Goal: Task Accomplishment & Management: Manage account settings

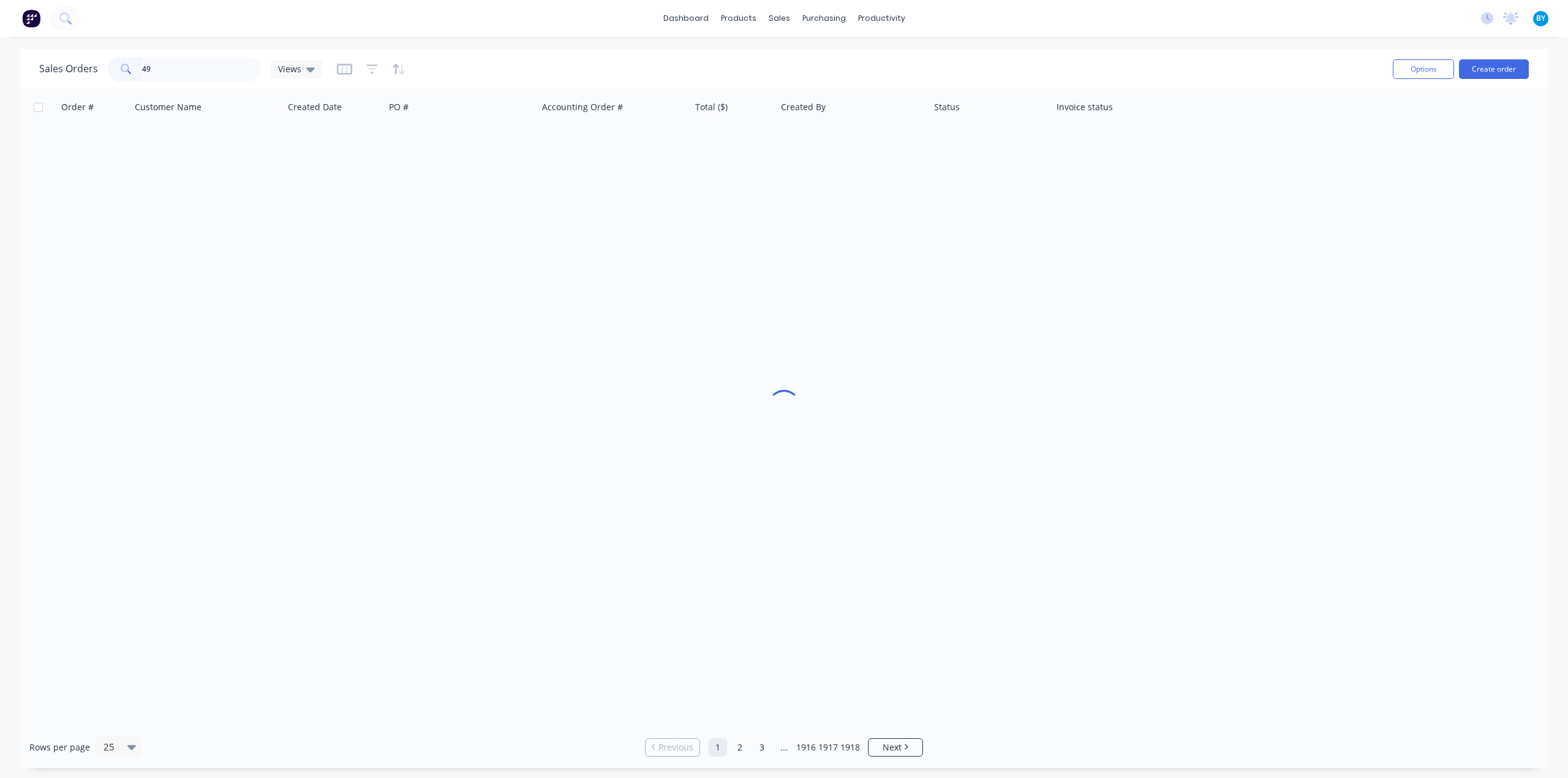
type input "496"
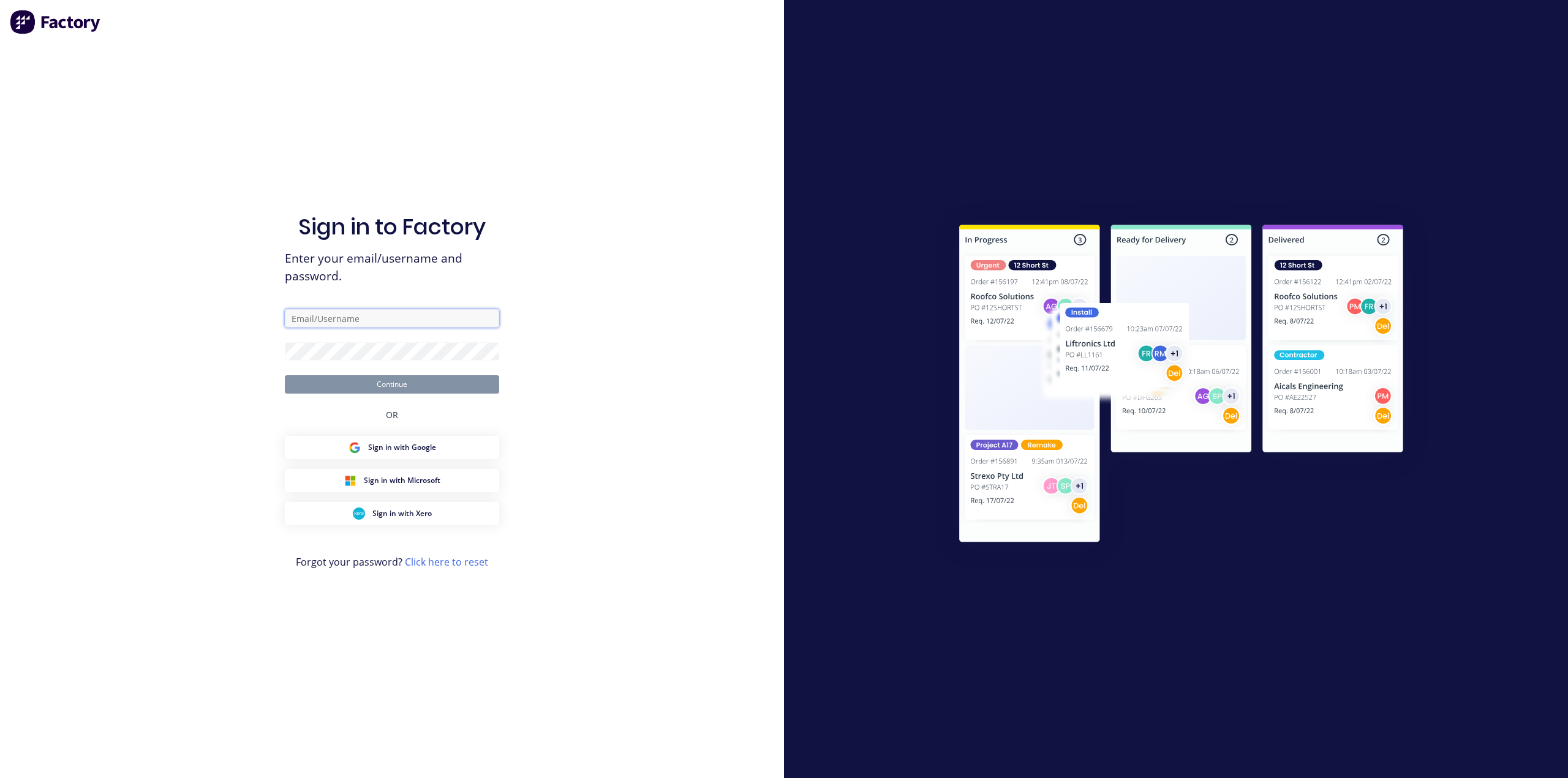
click at [437, 326] on input "text" at bounding box center [391, 318] width 214 height 18
type input "Bob@dynamicsteelform.com.au"
click at [446, 381] on button "Continue" at bounding box center [391, 384] width 214 height 18
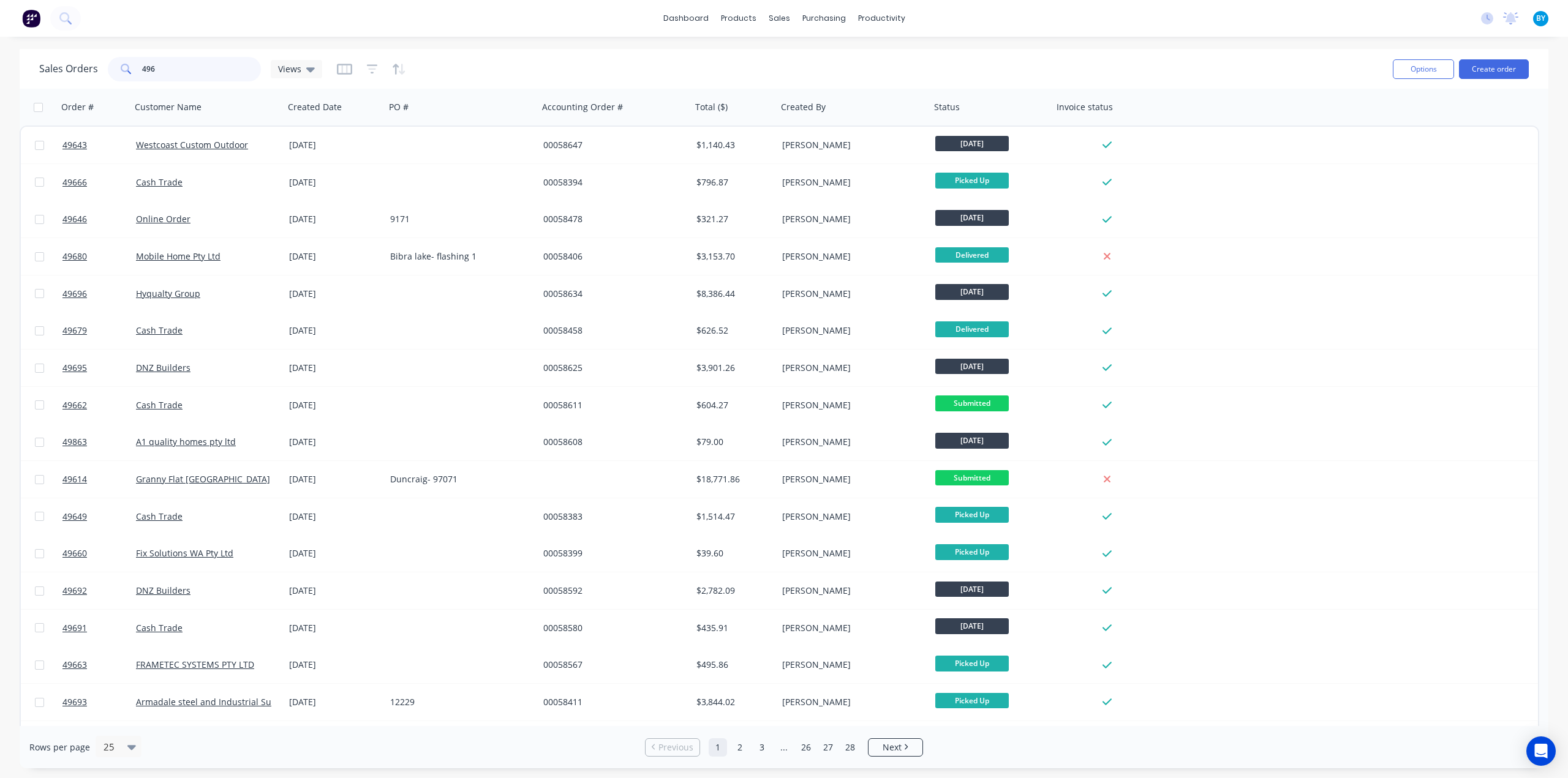
drag, startPoint x: 175, startPoint y: 72, endPoint x: 91, endPoint y: 69, distance: 84.1
click at [91, 69] on div "Sales Orders 496 Views" at bounding box center [181, 69] width 283 height 24
type input "s"
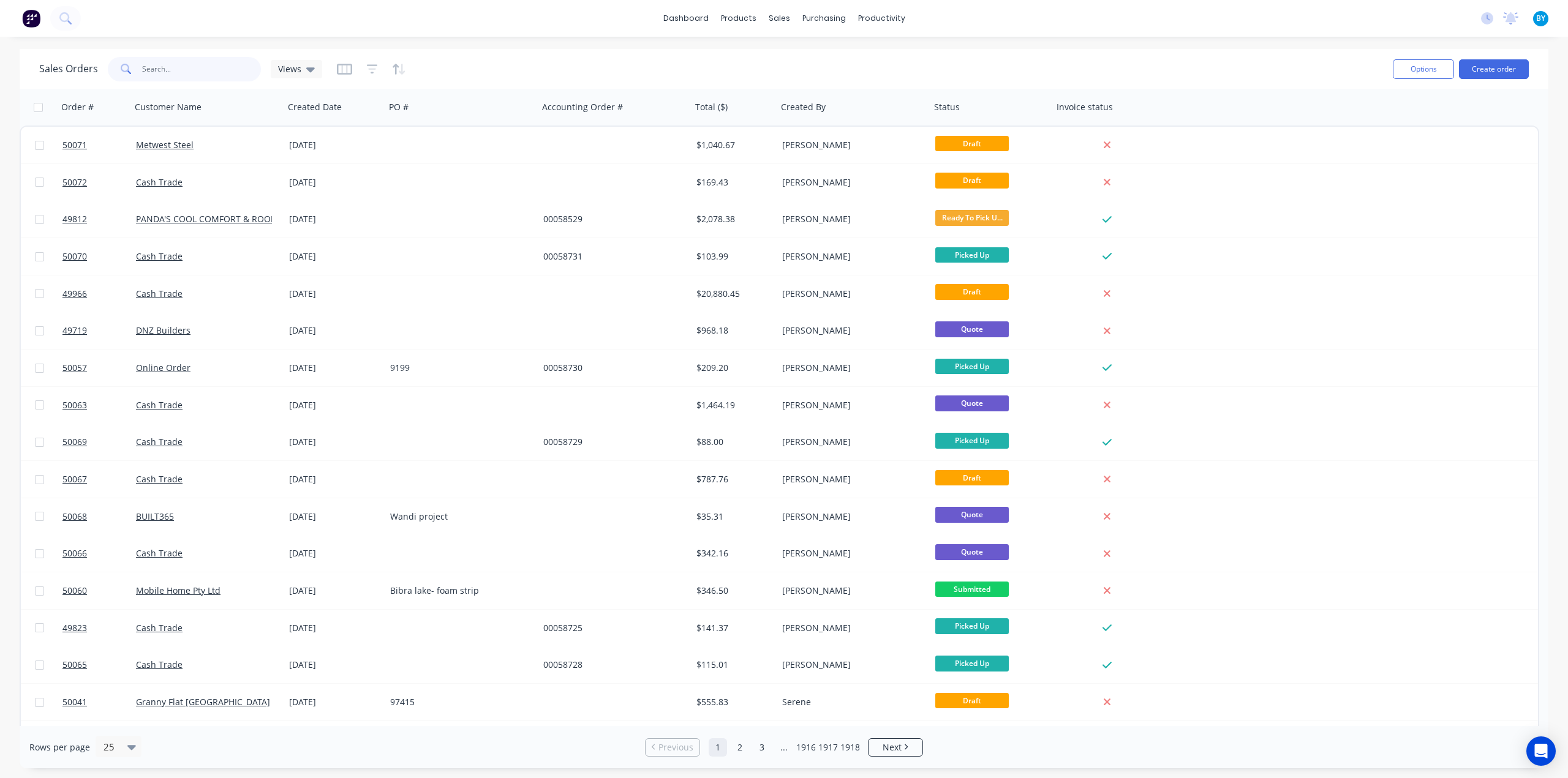
click at [161, 69] on input "text" at bounding box center [202, 69] width 119 height 24
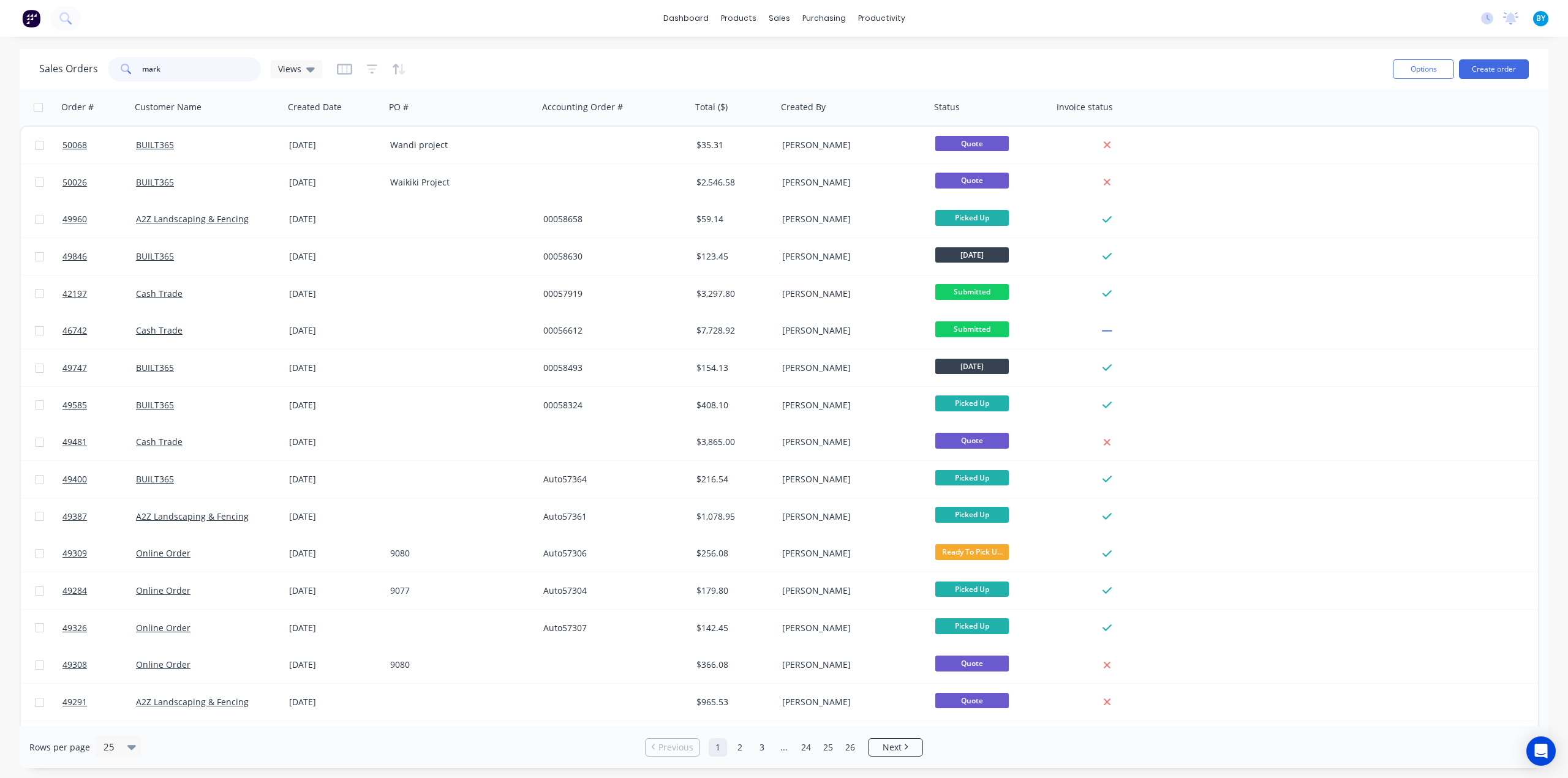
type input "mark"
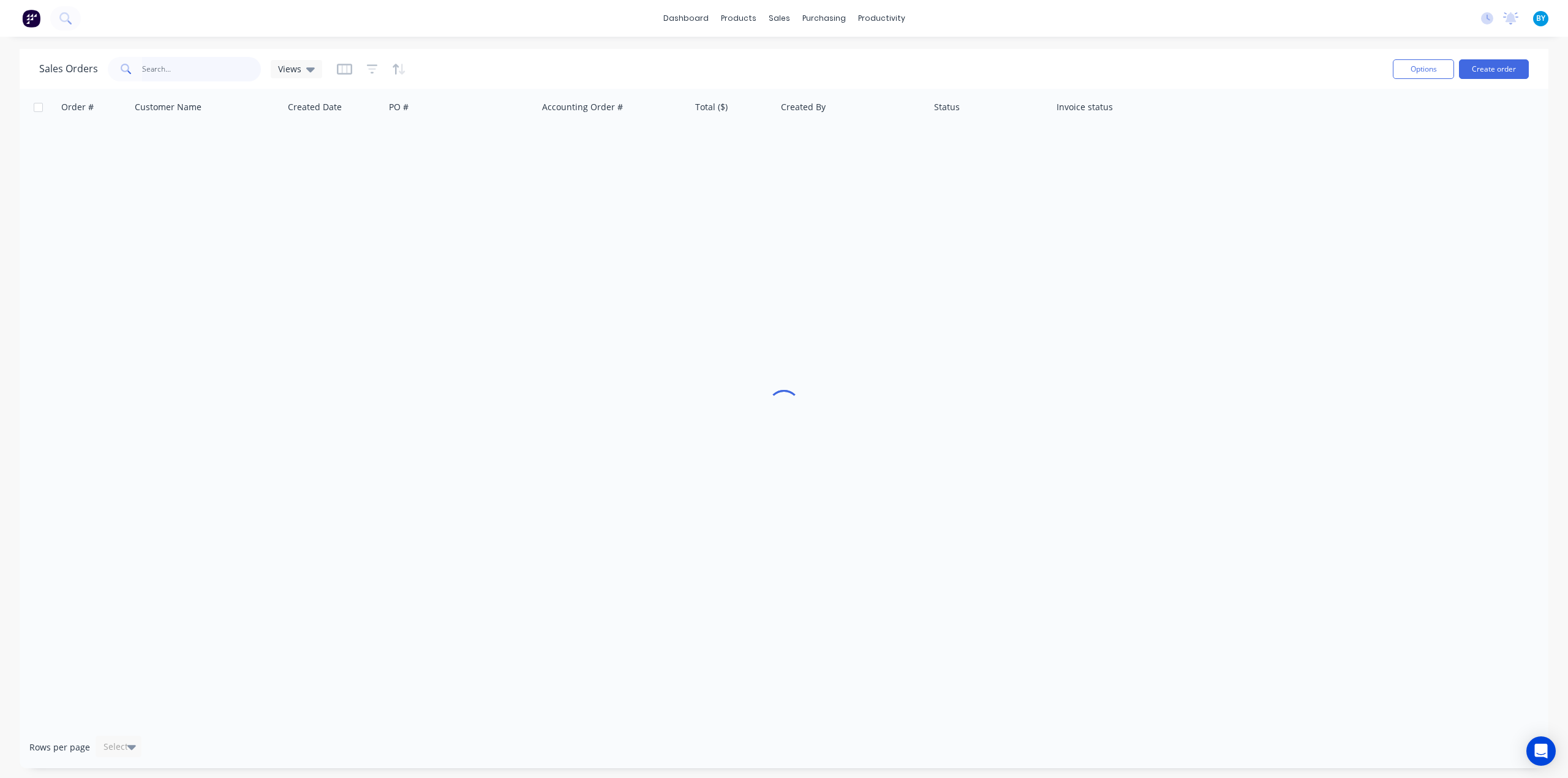
click at [150, 72] on input "text" at bounding box center [202, 69] width 119 height 24
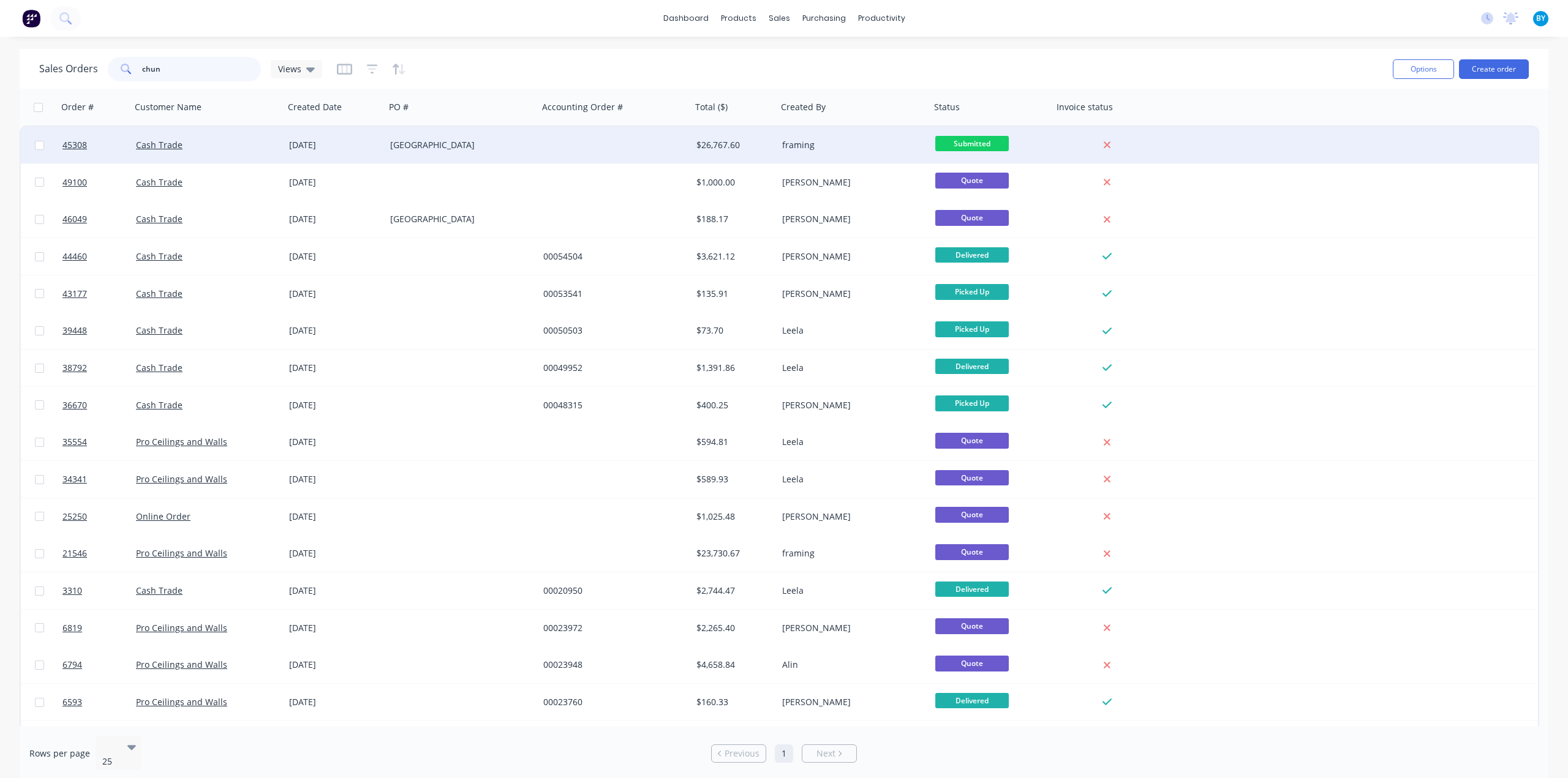
type input "chun"
click at [557, 148] on div at bounding box center [615, 145] width 153 height 36
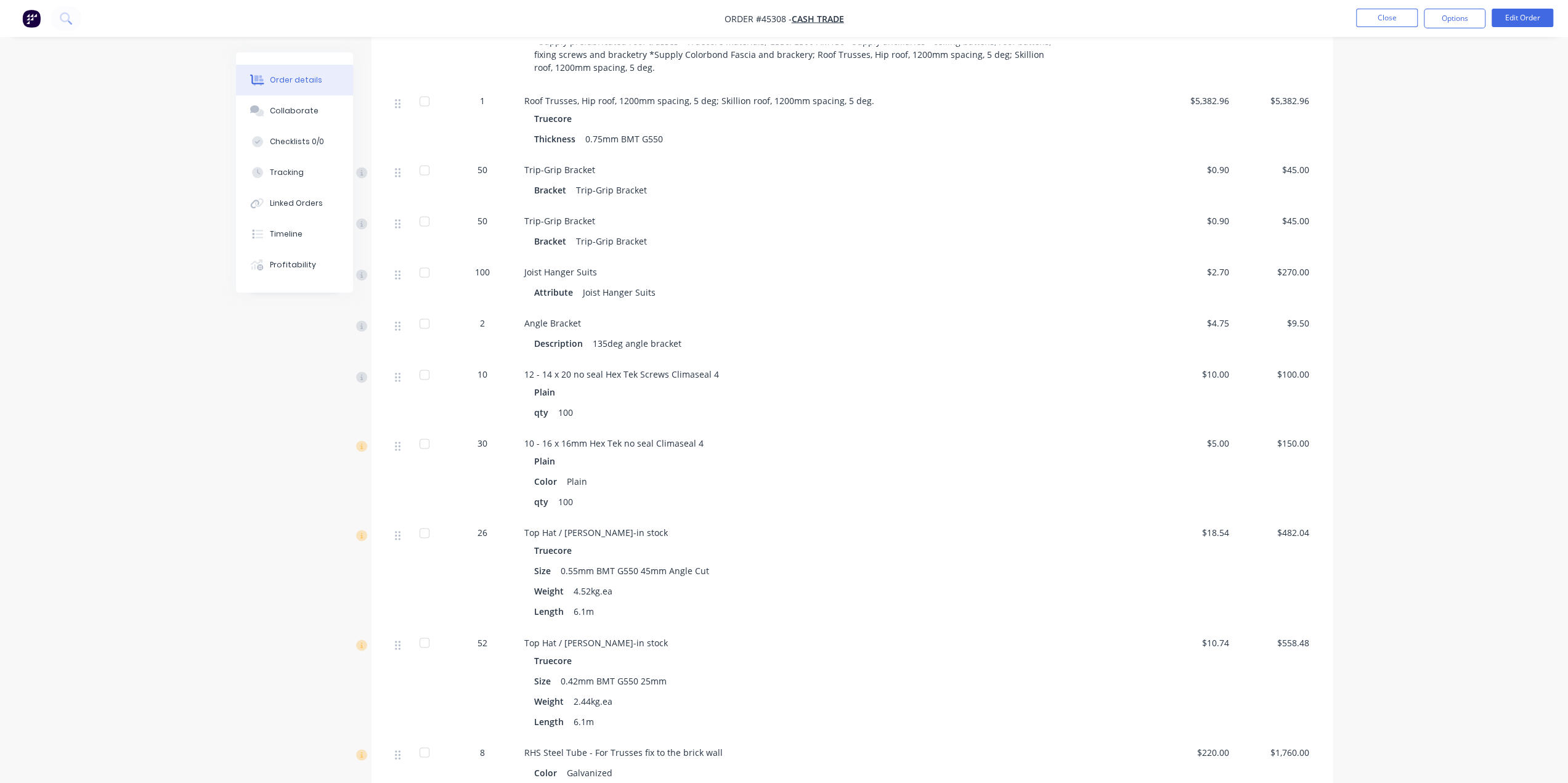
scroll to position [1553, 0]
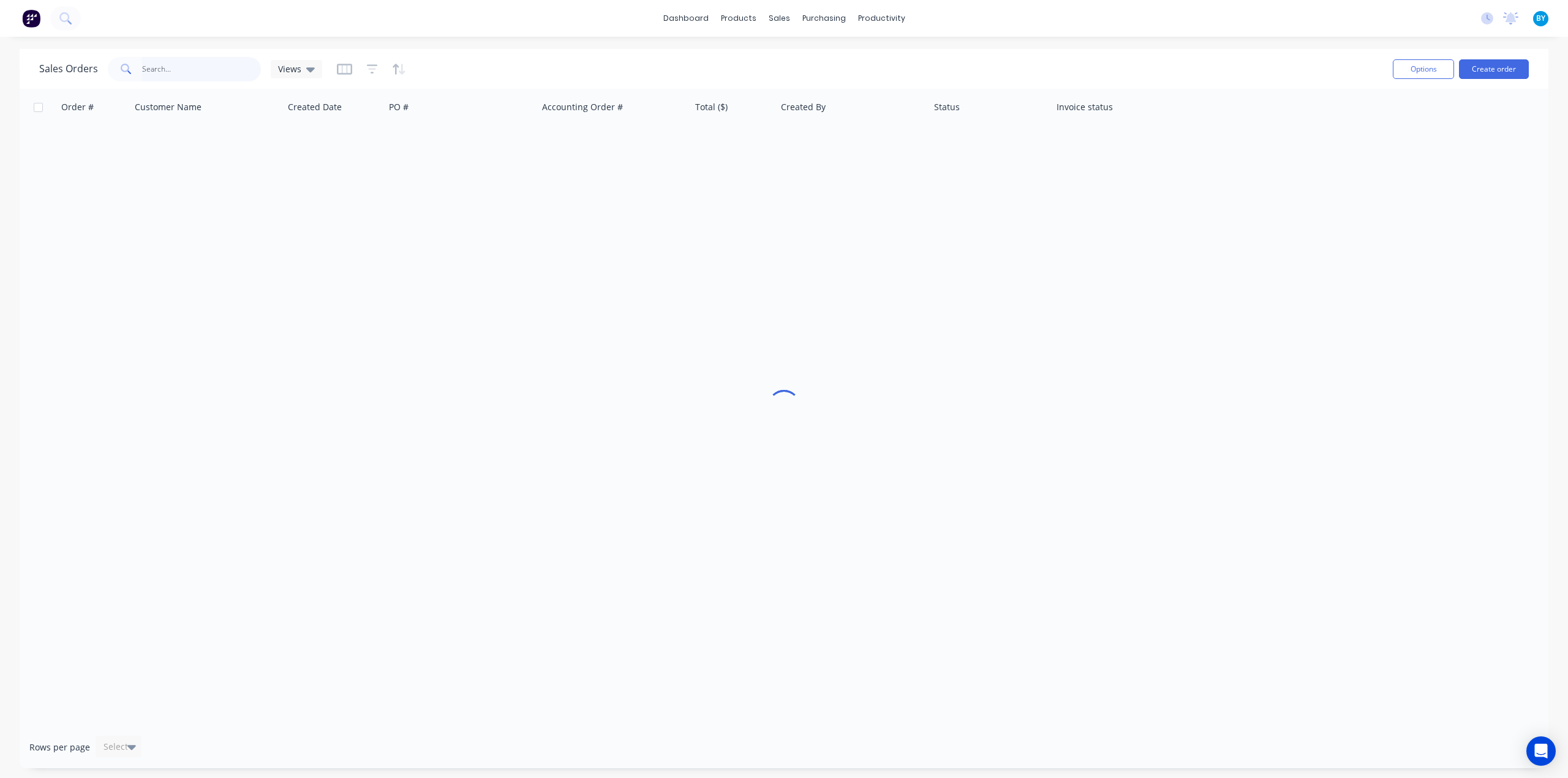
click at [198, 70] on input "text" at bounding box center [202, 69] width 119 height 24
click at [510, 47] on div "dashboard products sales purchasing productivity dashboard products Product Cat…" at bounding box center [784, 389] width 1568 height 778
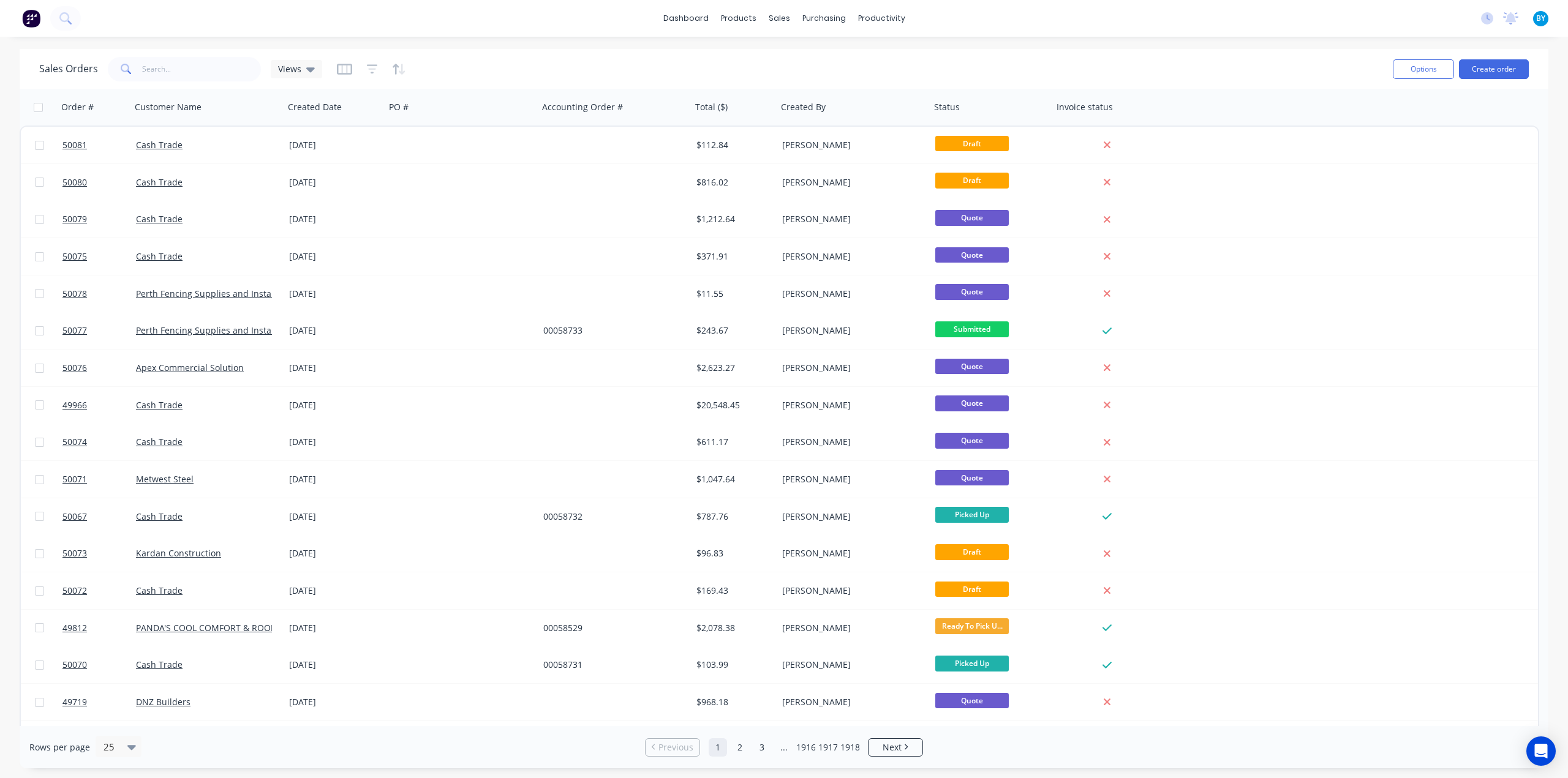
drag, startPoint x: 1289, startPoint y: 15, endPoint x: 1182, endPoint y: 55, distance: 114.2
click at [1289, 15] on div "dashboard products sales purchasing productivity dashboard products Product Cat…" at bounding box center [784, 18] width 1568 height 36
click at [1341, 17] on div "dashboard products sales purchasing productivity dashboard products Product Cat…" at bounding box center [784, 18] width 1568 height 36
click at [198, 70] on input "text" at bounding box center [202, 69] width 119 height 24
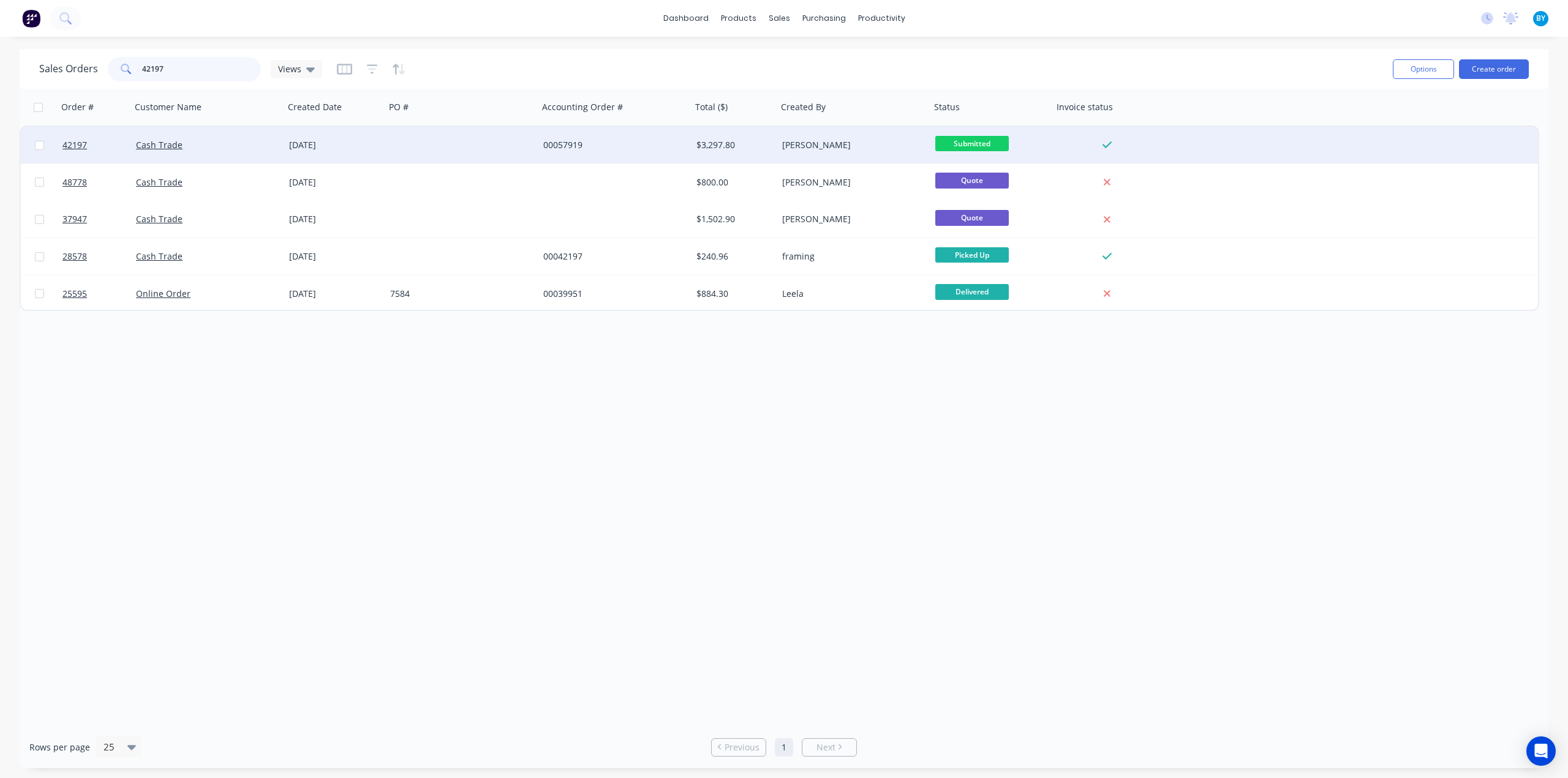
type input "42197"
click at [236, 151] on div "Cash Trade" at bounding box center [204, 145] width 136 height 12
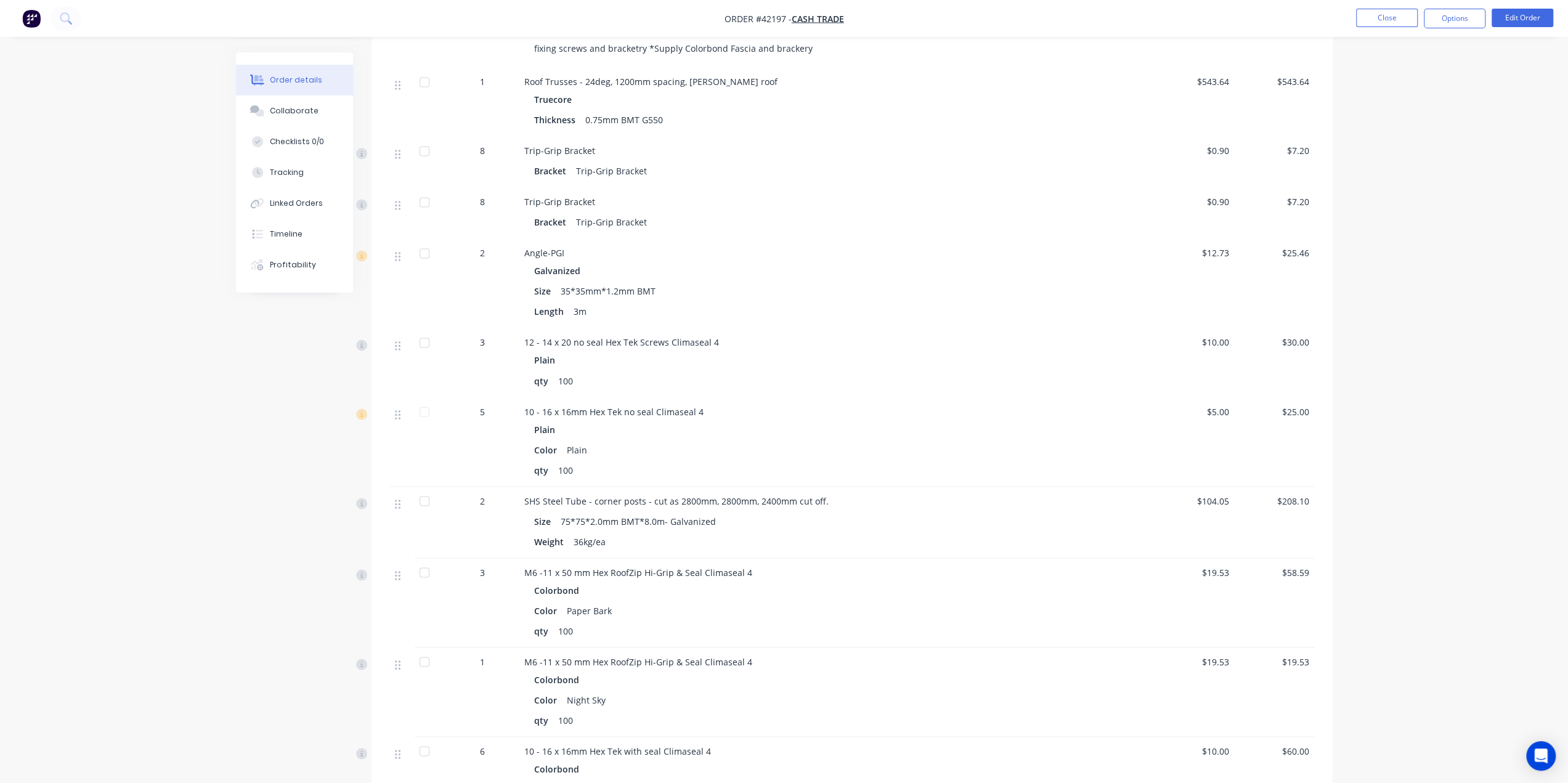
scroll to position [1976, 0]
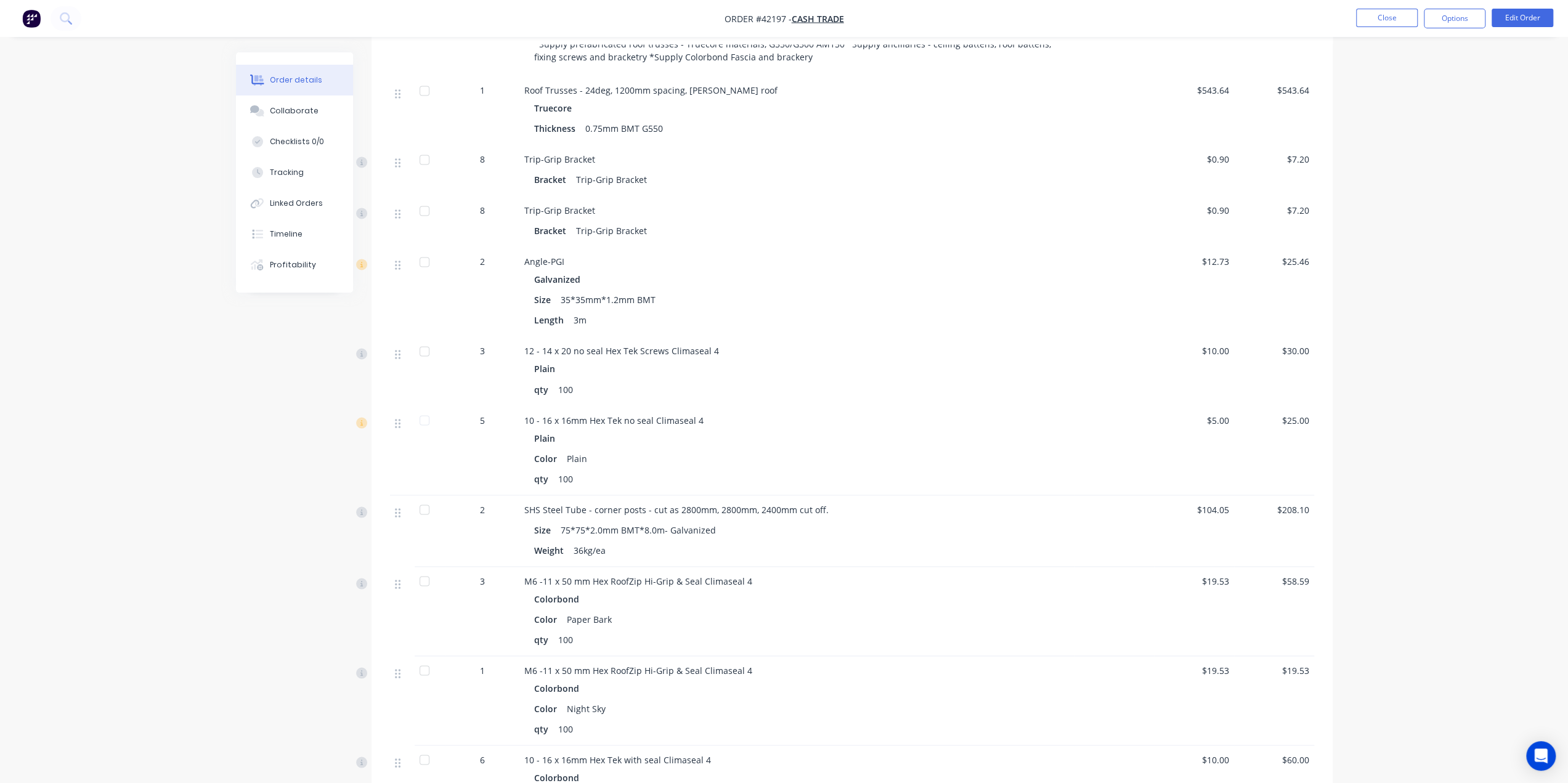
click at [738, 521] on div "Size 75*75*2.0mm BMT*8.0m- Galvanized" at bounding box center [797, 529] width 525 height 17
click at [738, 529] on div "Size 75*75*2.0mm BMT*8.0m- Galvanized" at bounding box center [797, 529] width 525 height 17
click at [759, 525] on div "Size 75*75*2.0mm BMT*8.0m- Galvanized" at bounding box center [797, 529] width 525 height 17
click at [760, 525] on div "Size 75*75*2.0mm BMT*8.0m- Galvanized" at bounding box center [797, 529] width 525 height 17
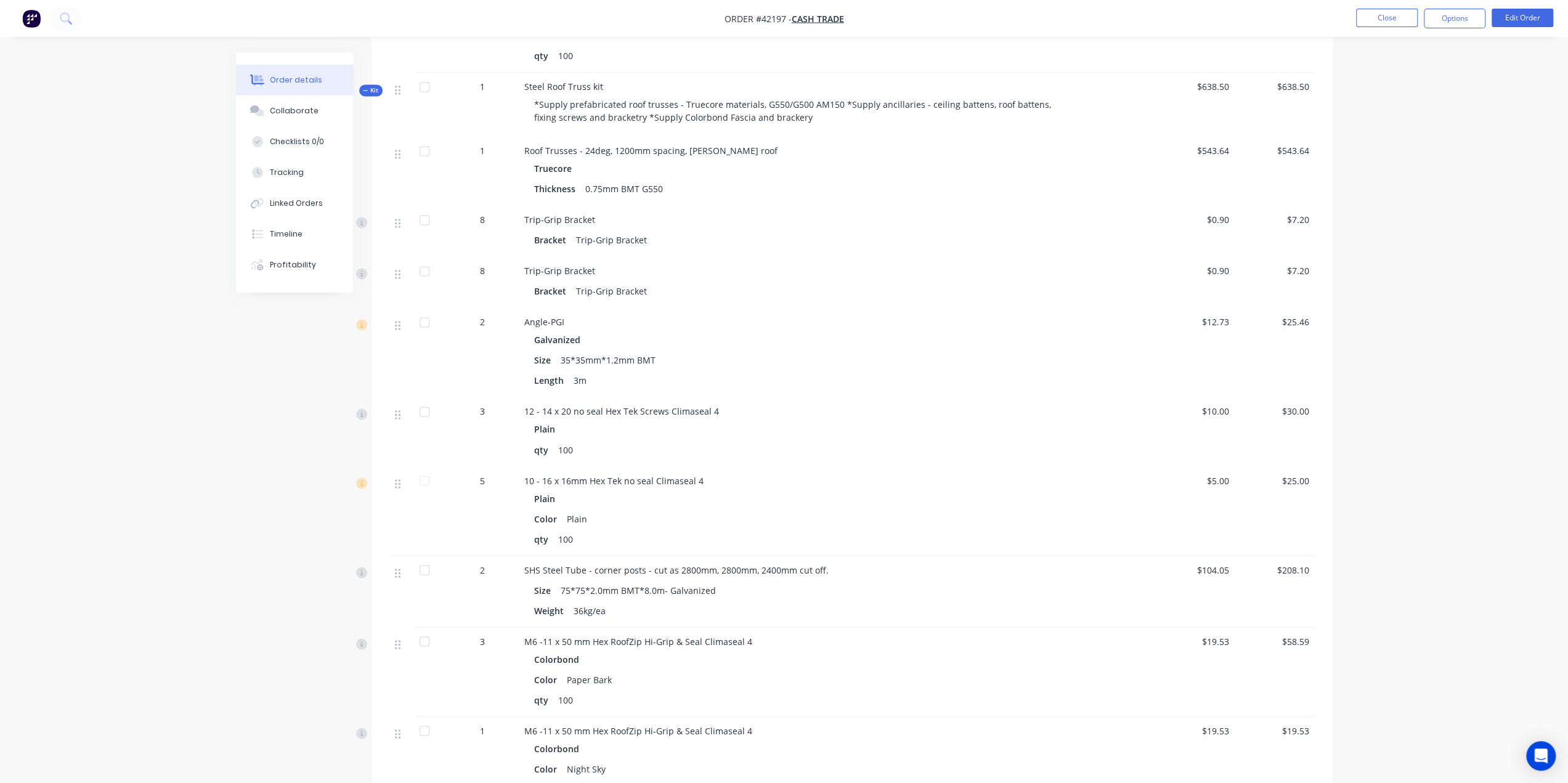
scroll to position [1956, 0]
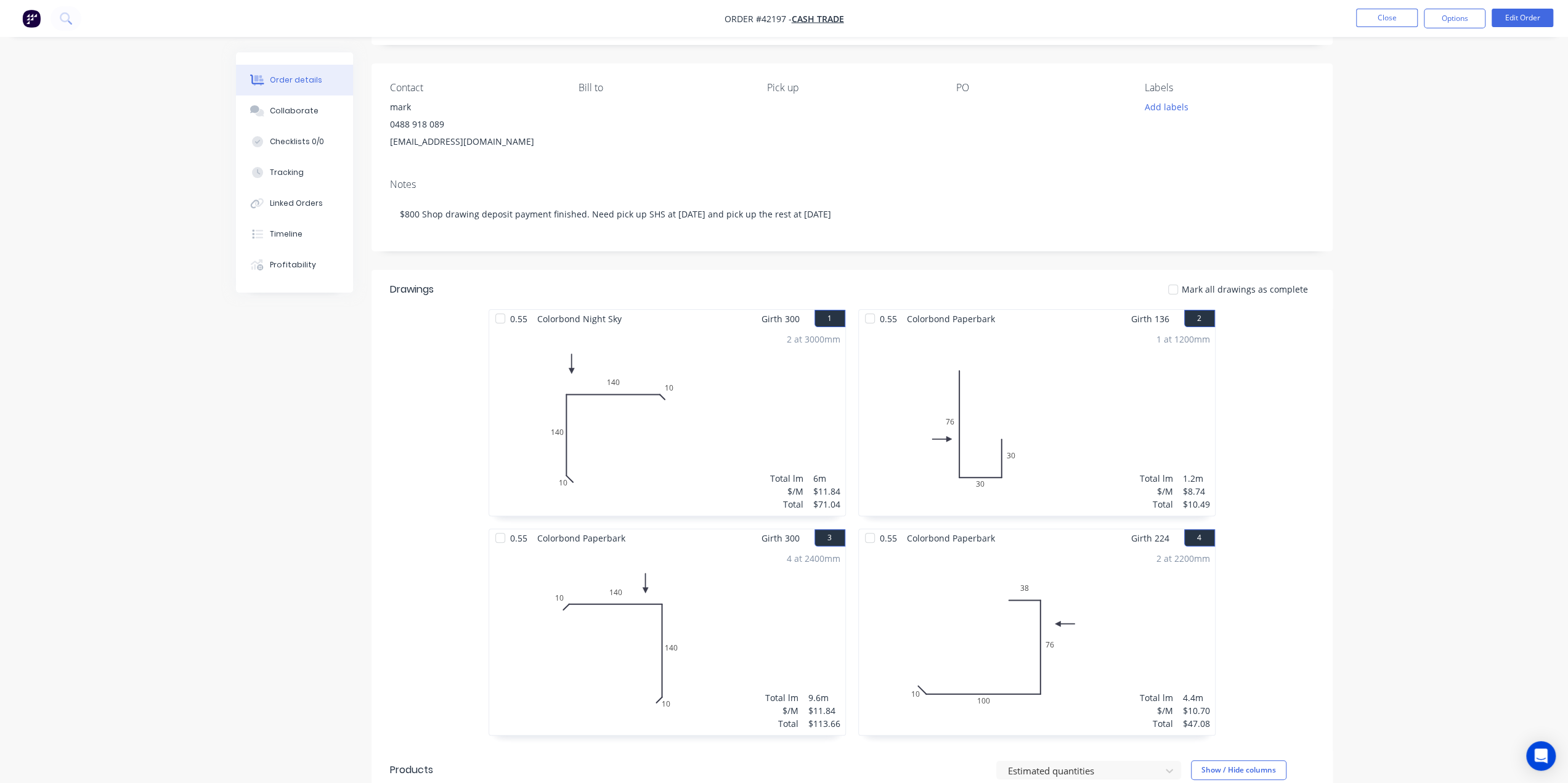
scroll to position [0, 0]
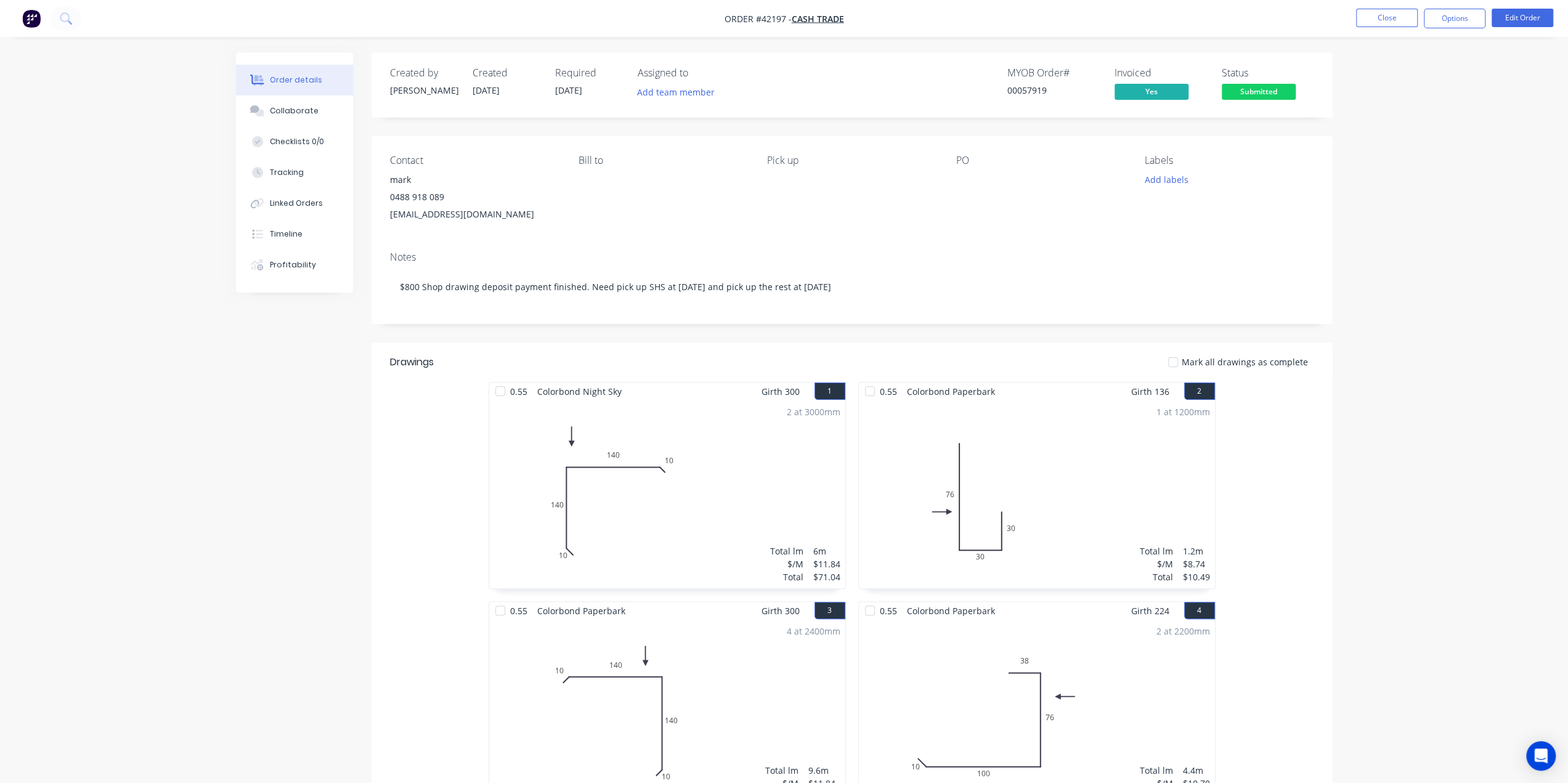
click at [1457, 17] on button "Options" at bounding box center [1454, 18] width 61 height 20
click at [1435, 174] on div "Delivery Docket" at bounding box center [1418, 173] width 114 height 17
click at [1403, 145] on div "Custom" at bounding box center [1418, 149] width 114 height 17
click at [1408, 124] on div "Without pricing" at bounding box center [1418, 124] width 114 height 17
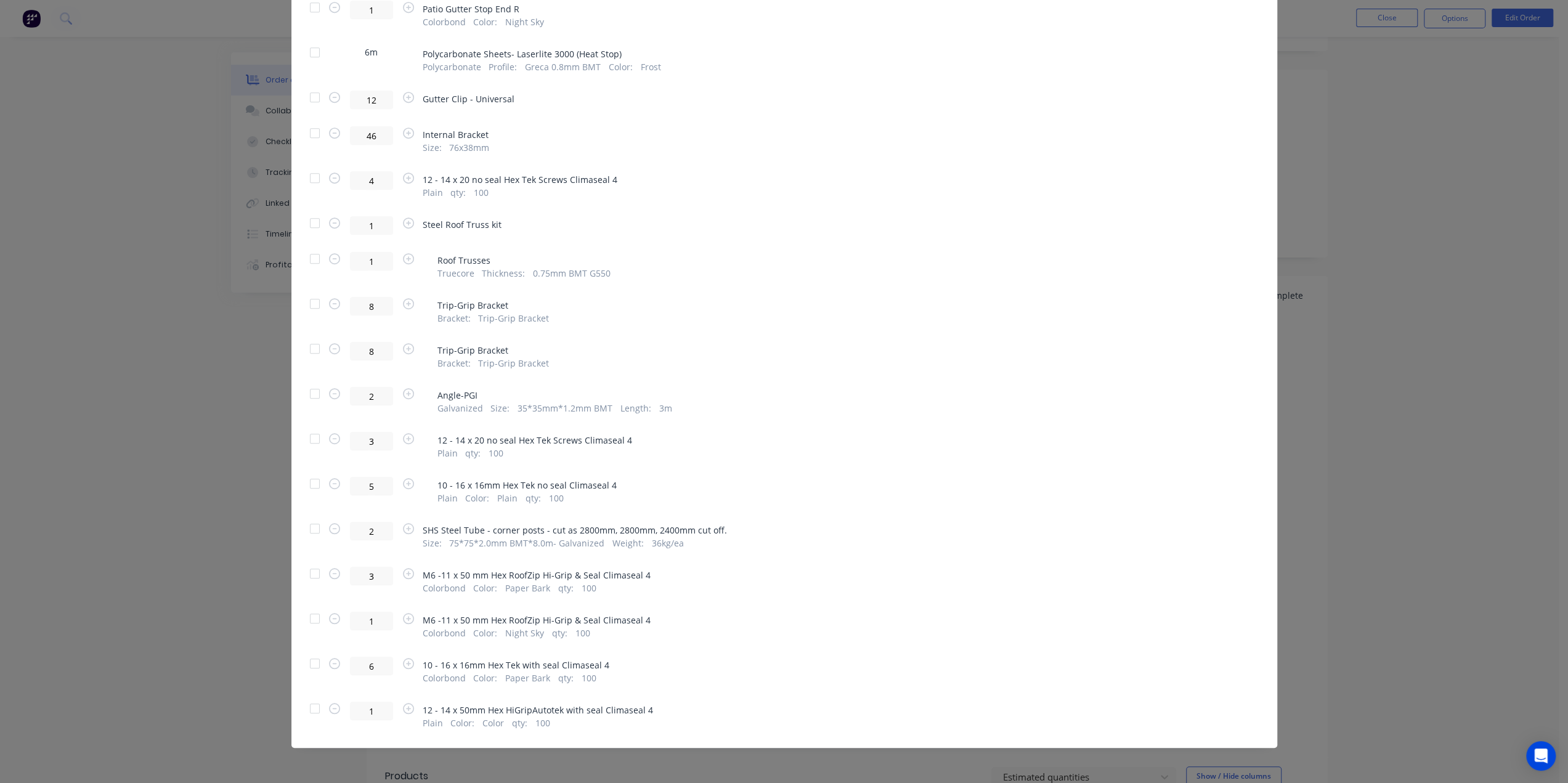
scroll to position [287, 0]
click at [309, 529] on div at bounding box center [314, 528] width 25 height 25
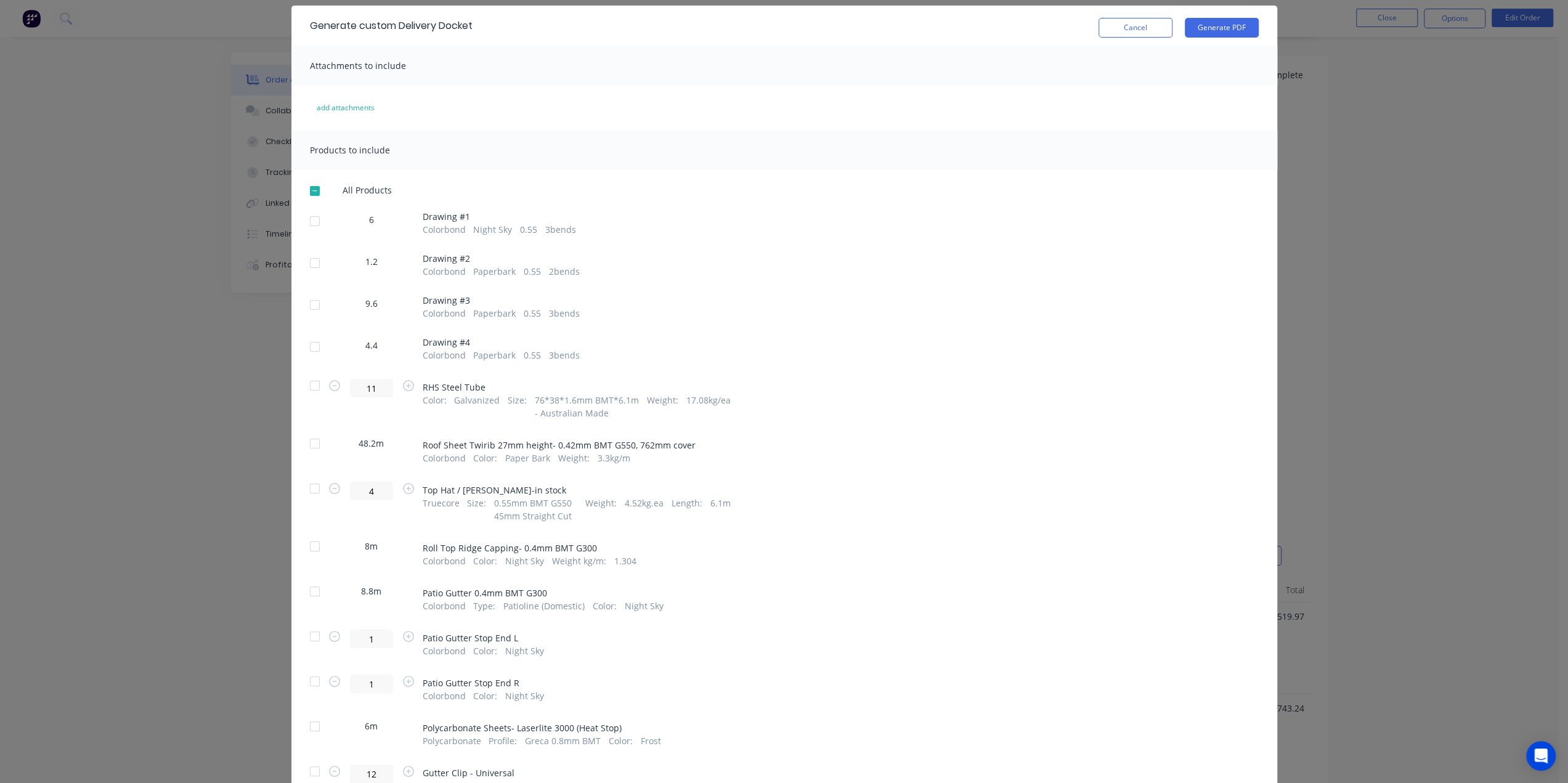
scroll to position [0, 0]
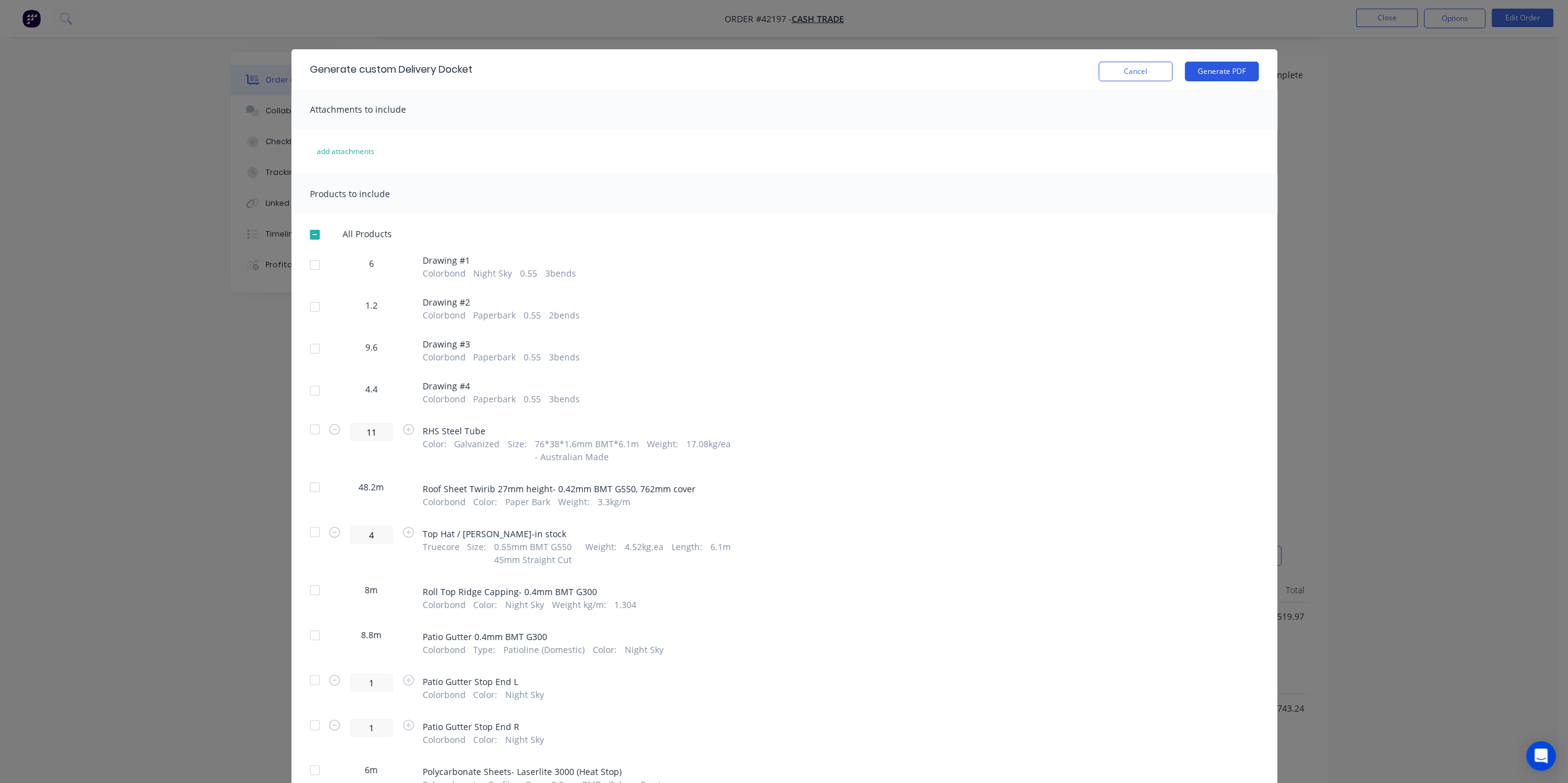
click at [1230, 67] on button "Generate PDF" at bounding box center [1221, 71] width 74 height 20
click at [1286, 636] on div "Generate custom Delivery Docket Cancel Generate PDF Attachments to include add …" at bounding box center [784, 391] width 1568 height 783
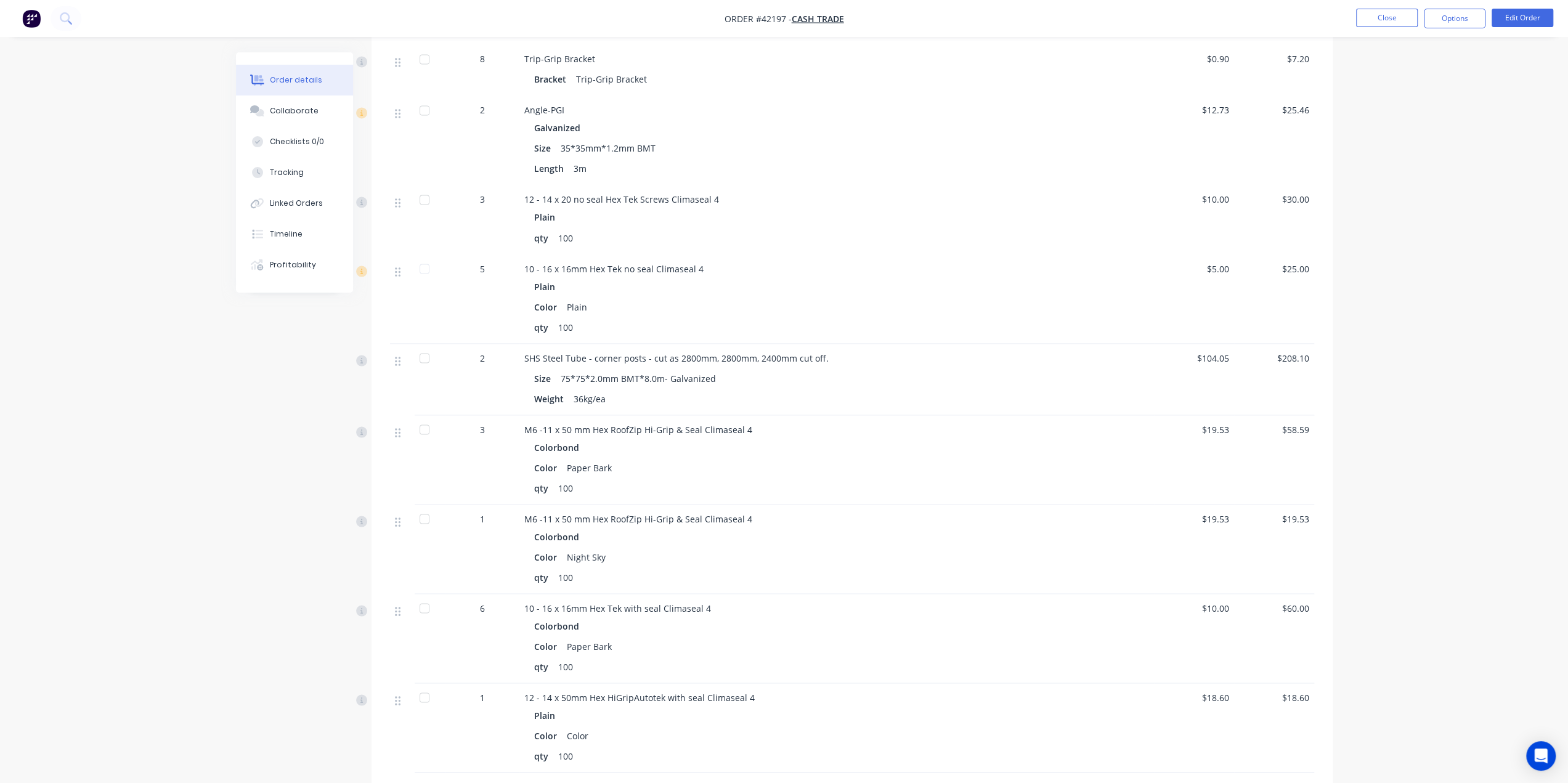
scroll to position [2218, 0]
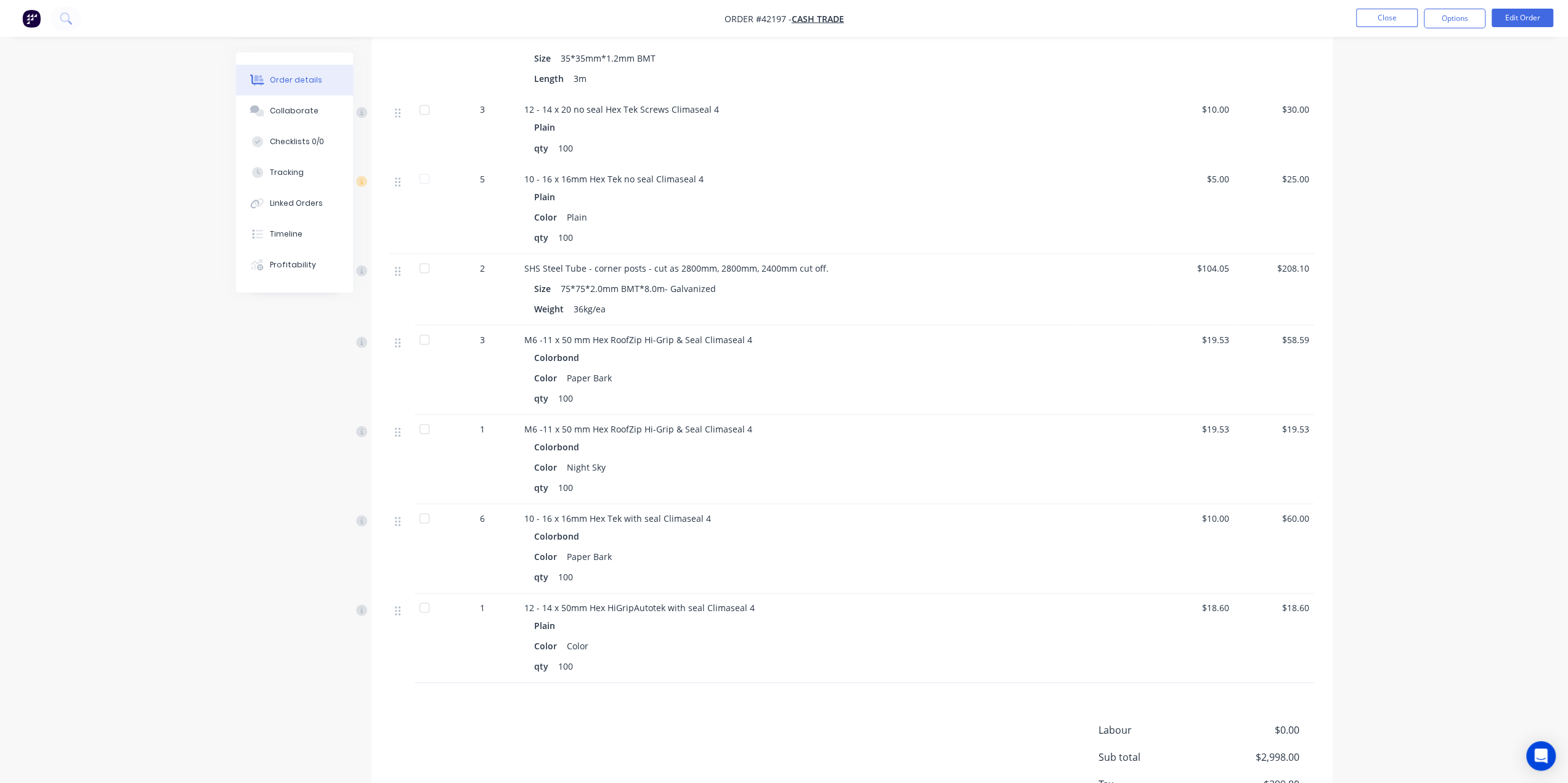
click at [425, 259] on div at bounding box center [424, 268] width 25 height 25
drag, startPoint x: 582, startPoint y: 286, endPoint x: 735, endPoint y: 281, distance: 153.1
click at [735, 281] on div "Size 75*75*2.0mm BMT*8.0m- Galvanized" at bounding box center [797, 288] width 525 height 17
click at [769, 300] on div "Weight 36kg/ea" at bounding box center [797, 308] width 525 height 17
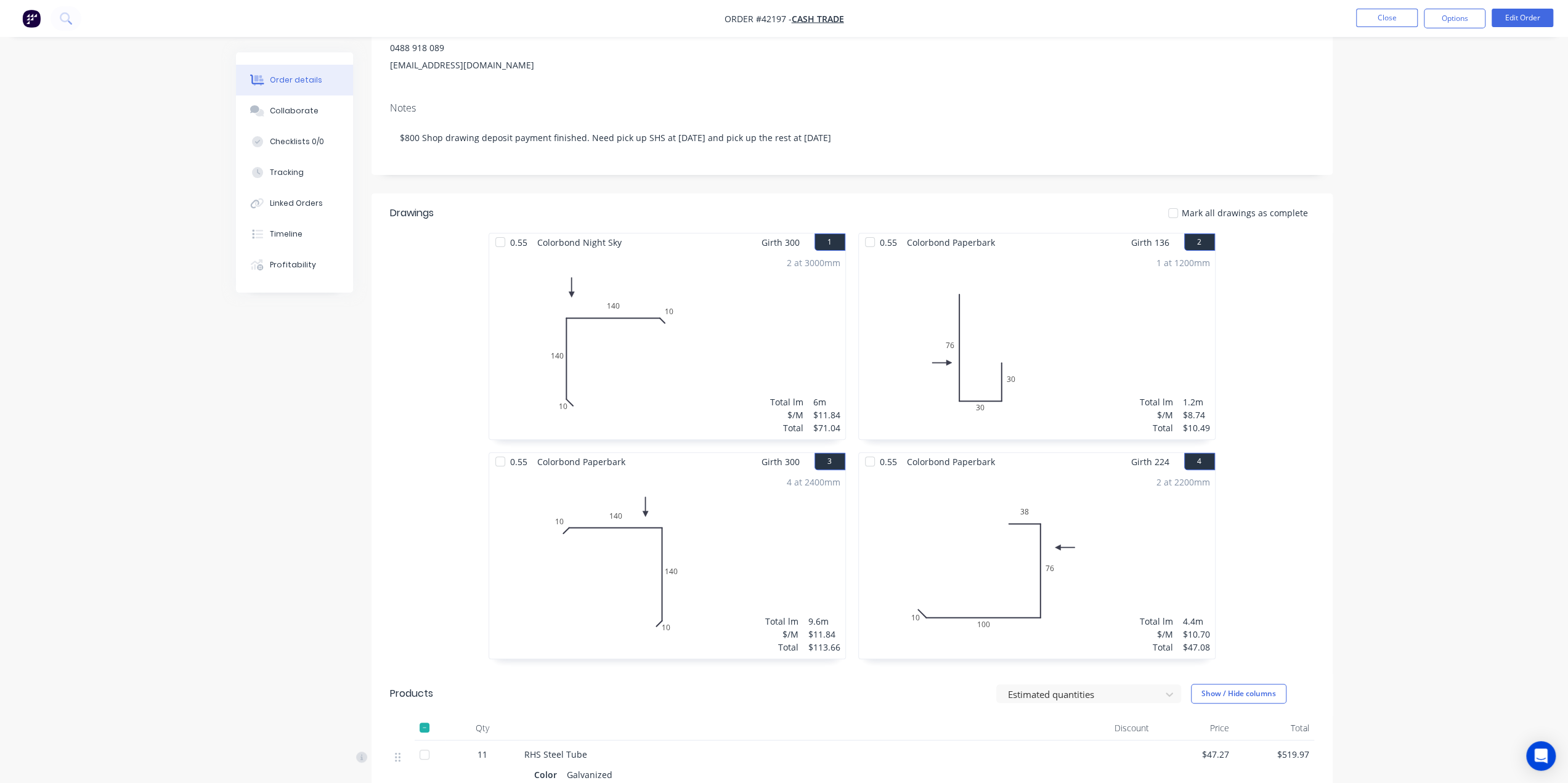
scroll to position [0, 0]
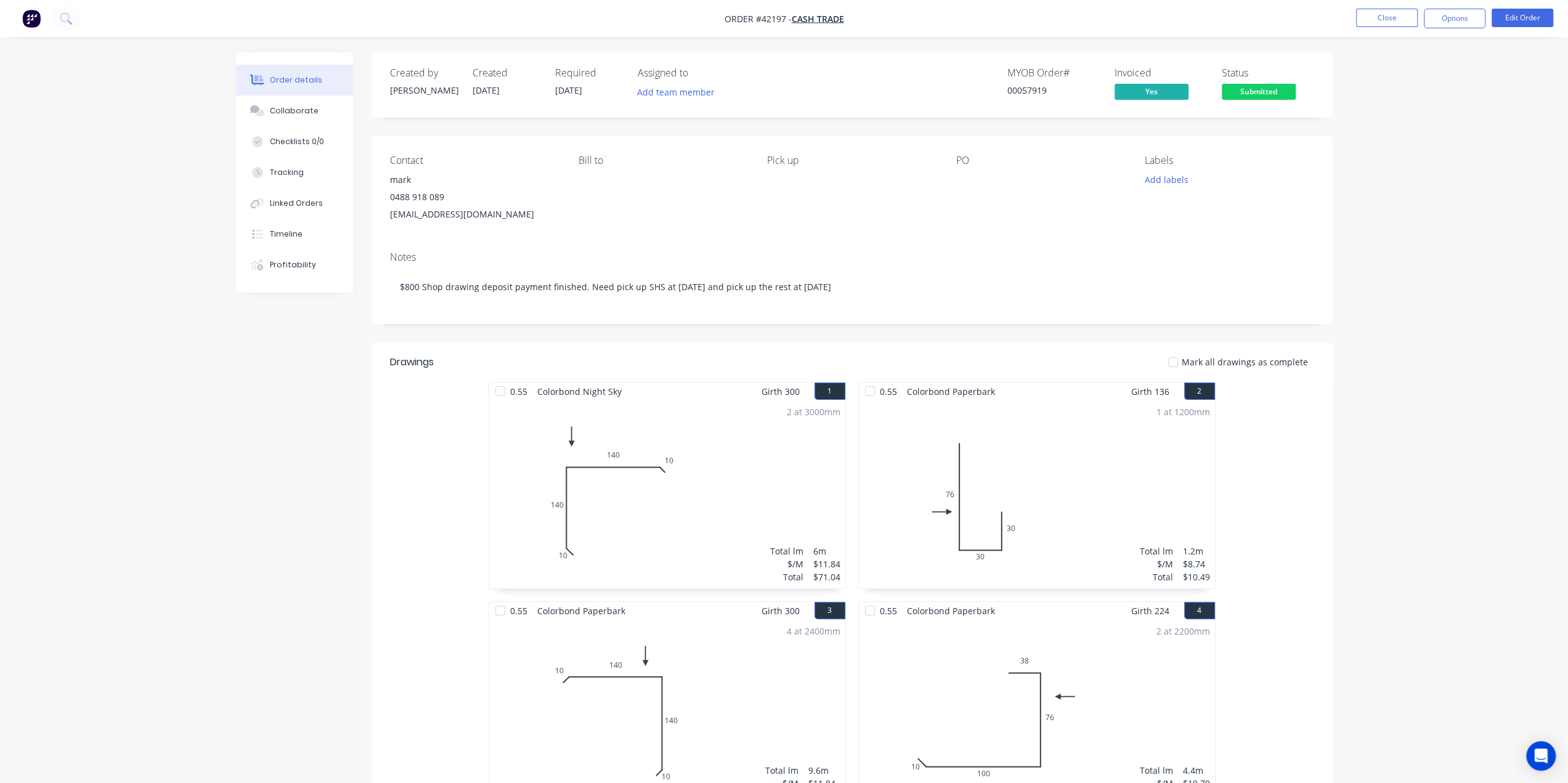
drag, startPoint x: 1417, startPoint y: 611, endPoint x: 1401, endPoint y: 594, distance: 23.3
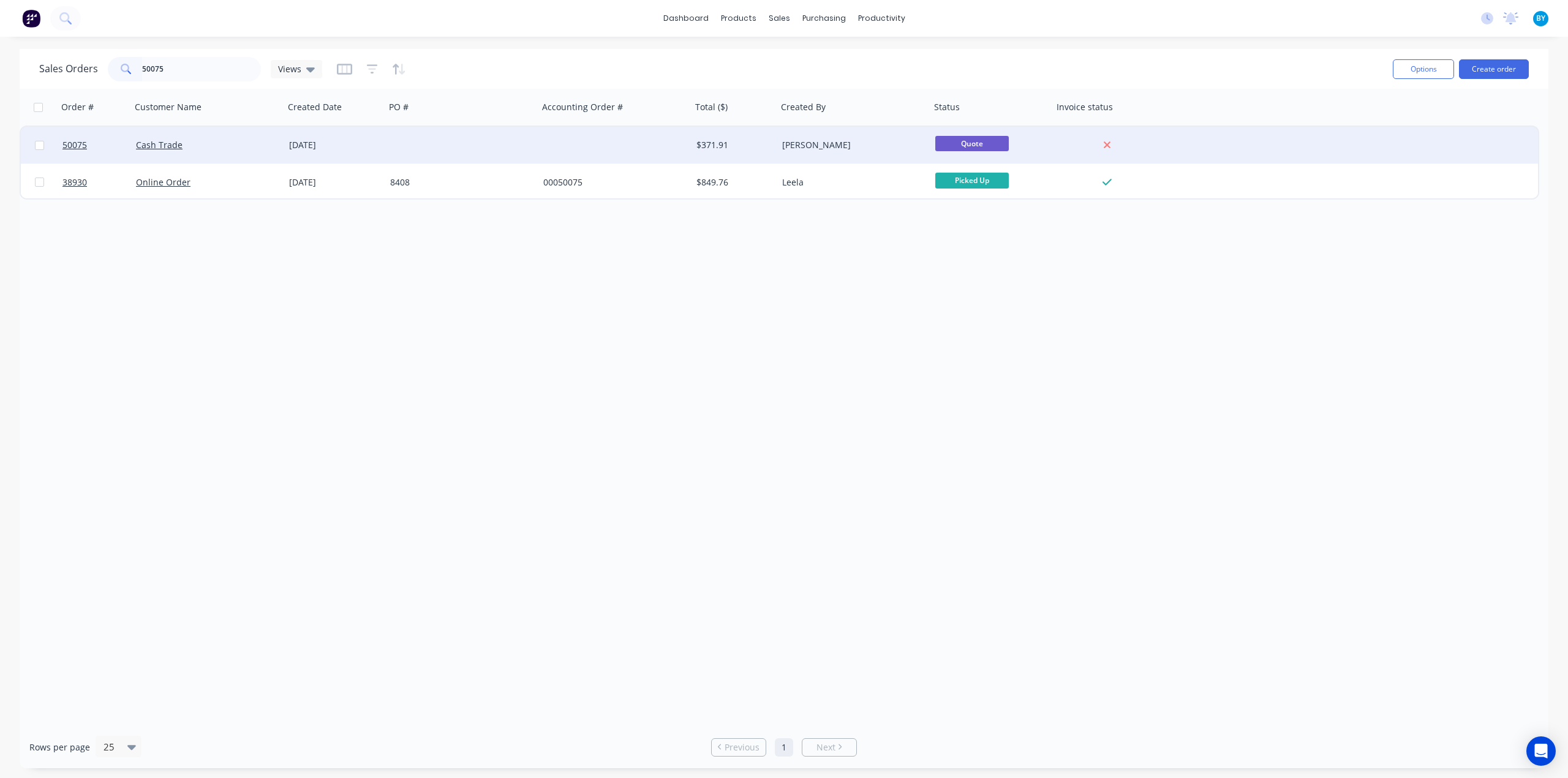
type input "50075"
click at [502, 126] on div at bounding box center [462, 145] width 153 height 36
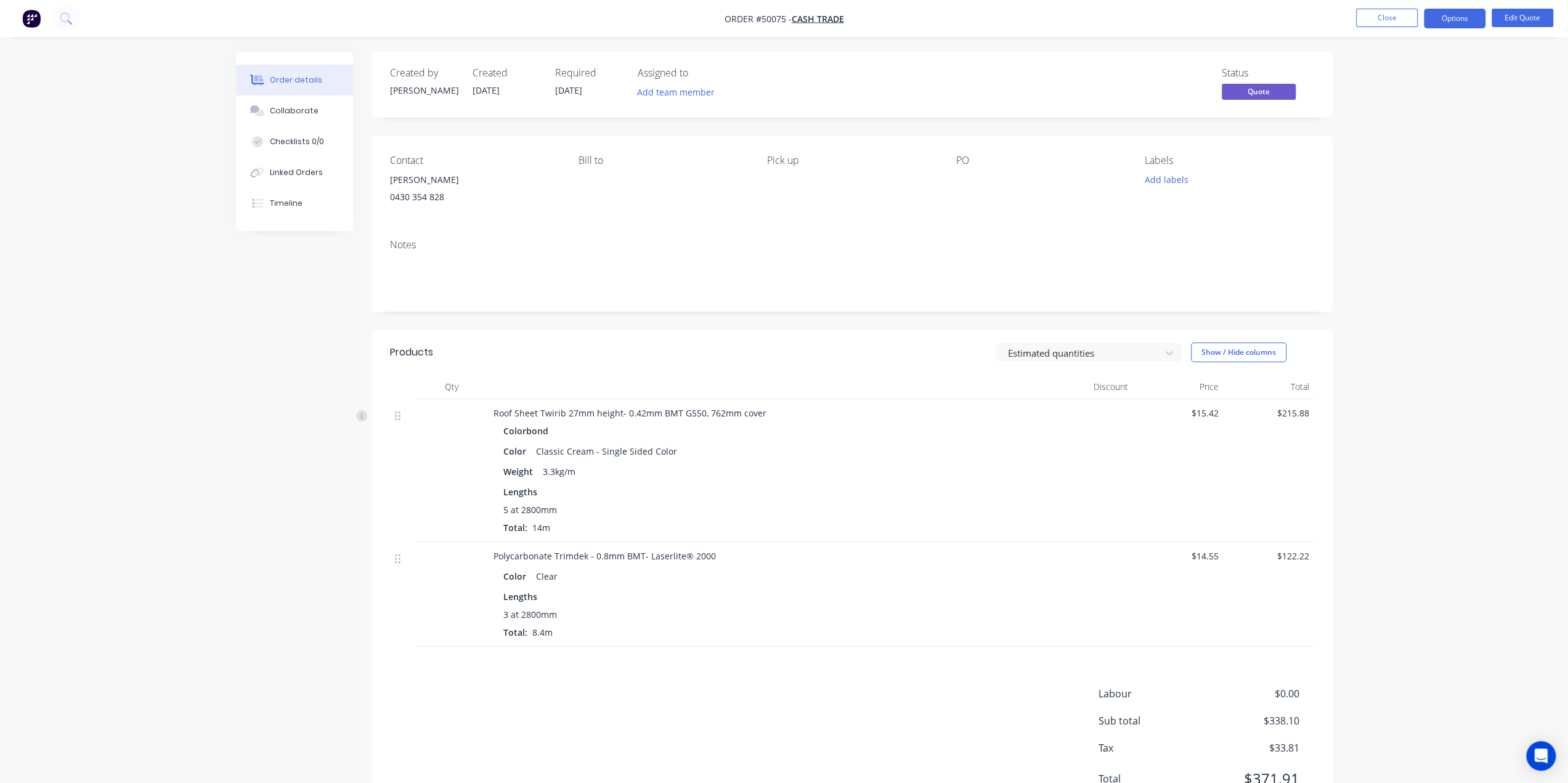
click at [1401, 255] on div "Order details Collaborate Checklists 0/0 Linked Orders Timeline Order details C…" at bounding box center [784, 419] width 1568 height 839
click at [1443, 19] on button "Options" at bounding box center [1454, 18] width 61 height 20
click at [1403, 142] on div "Convert to Order" at bounding box center [1418, 149] width 114 height 17
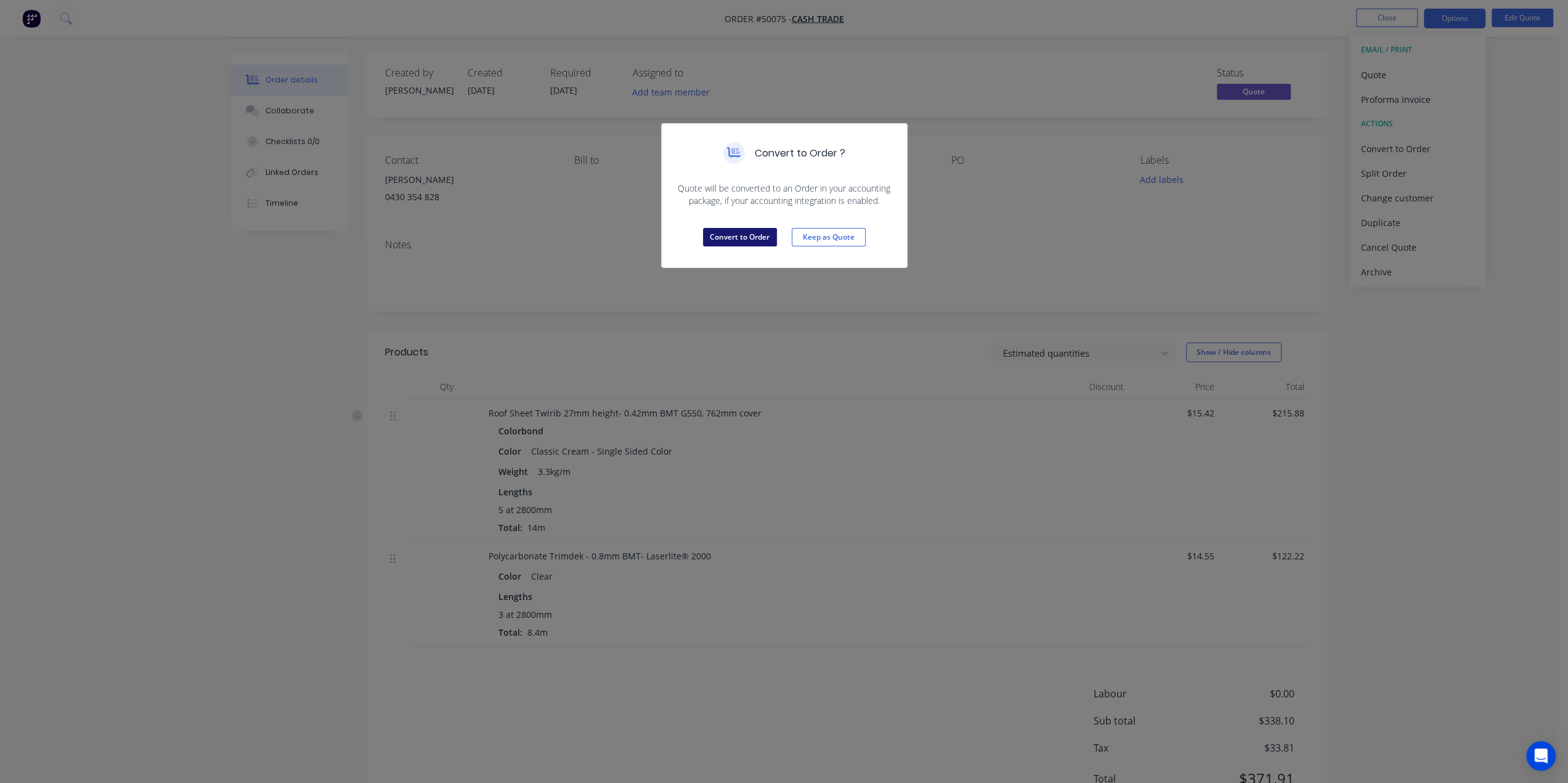
click at [749, 235] on button "Convert to Order" at bounding box center [739, 237] width 74 height 18
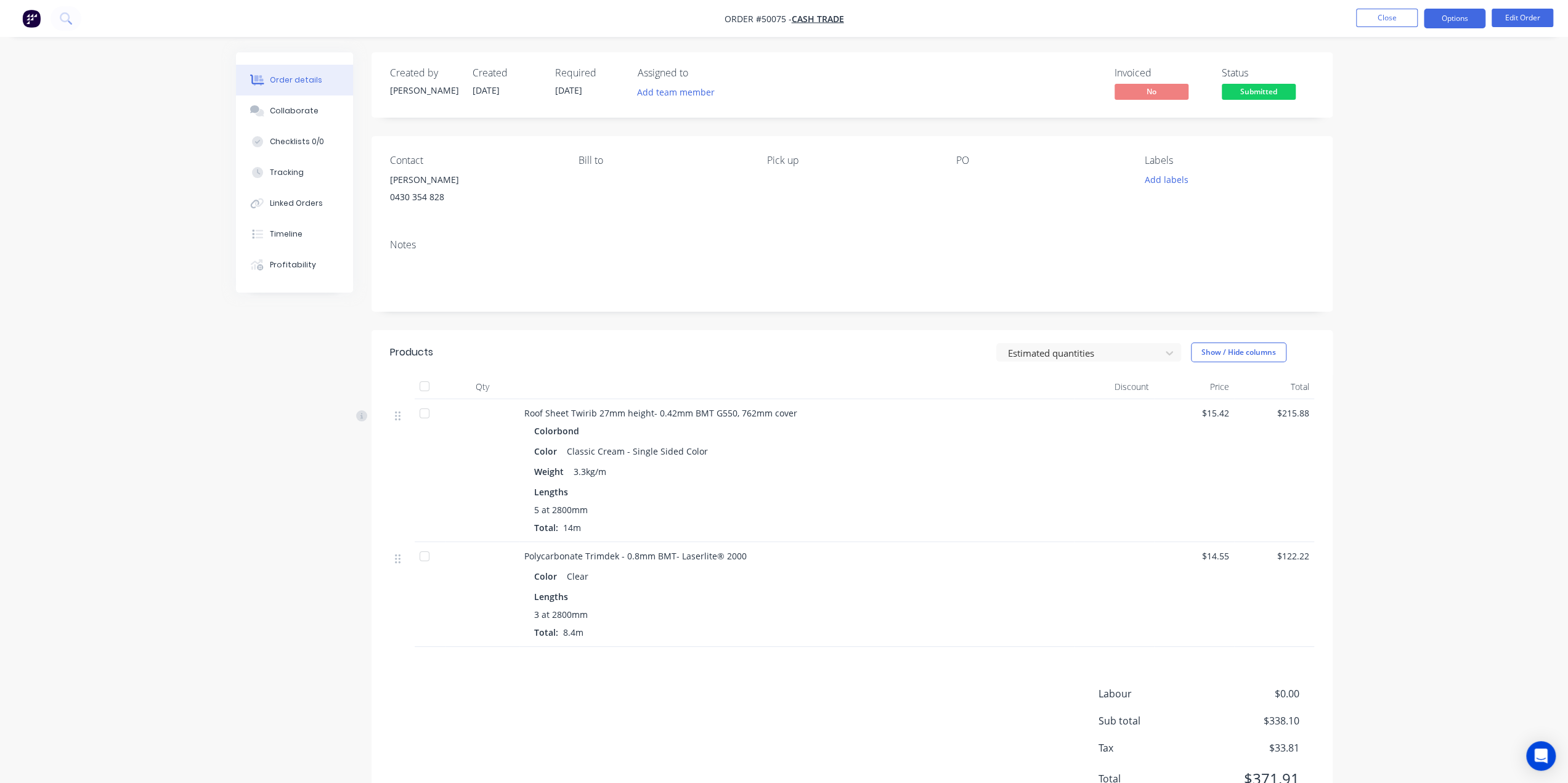
click at [1452, 21] on button "Options" at bounding box center [1454, 18] width 61 height 20
click at [1510, 21] on button "Edit Order" at bounding box center [1522, 17] width 61 height 18
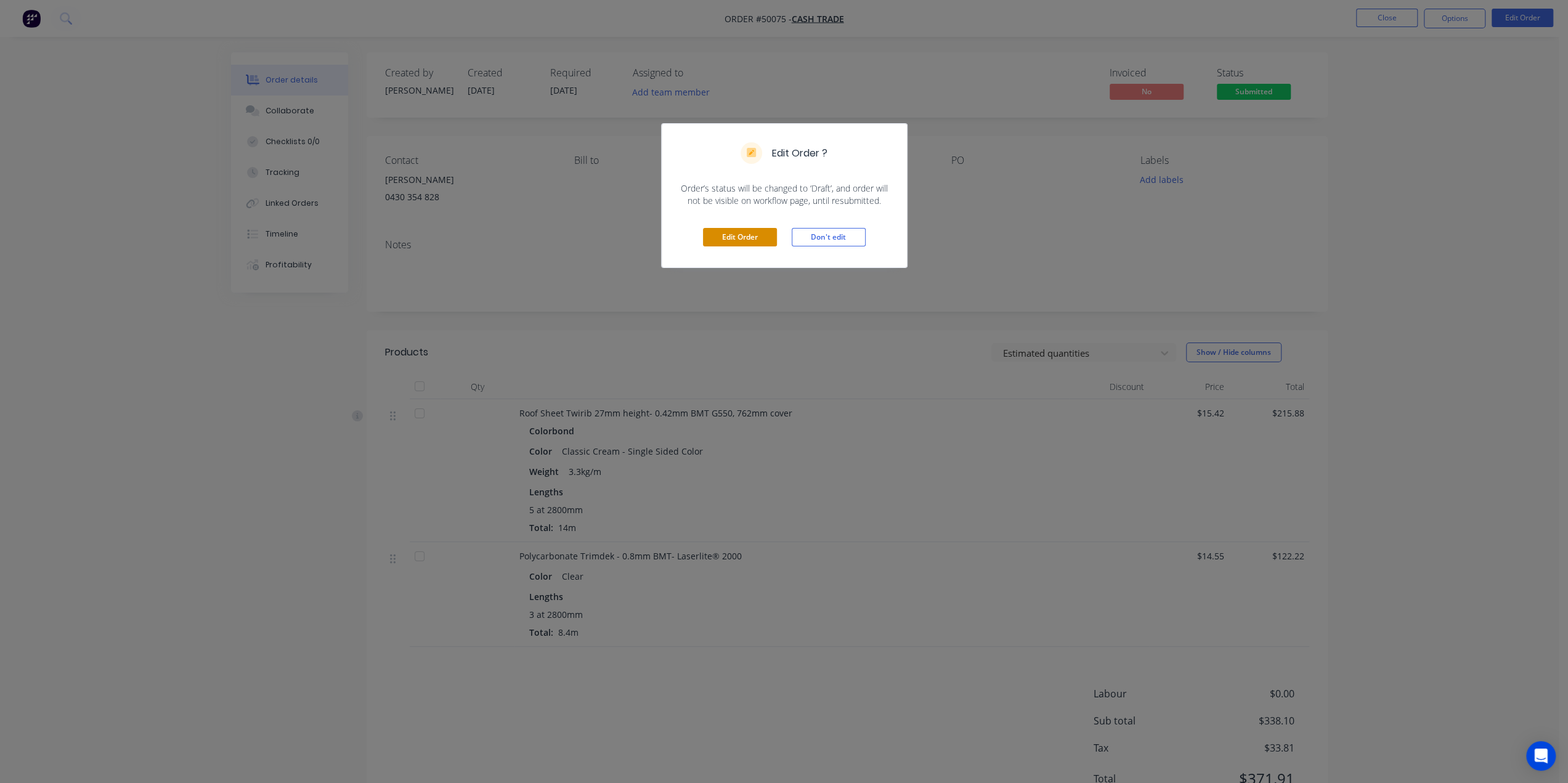
click at [735, 235] on button "Edit Order" at bounding box center [739, 237] width 74 height 18
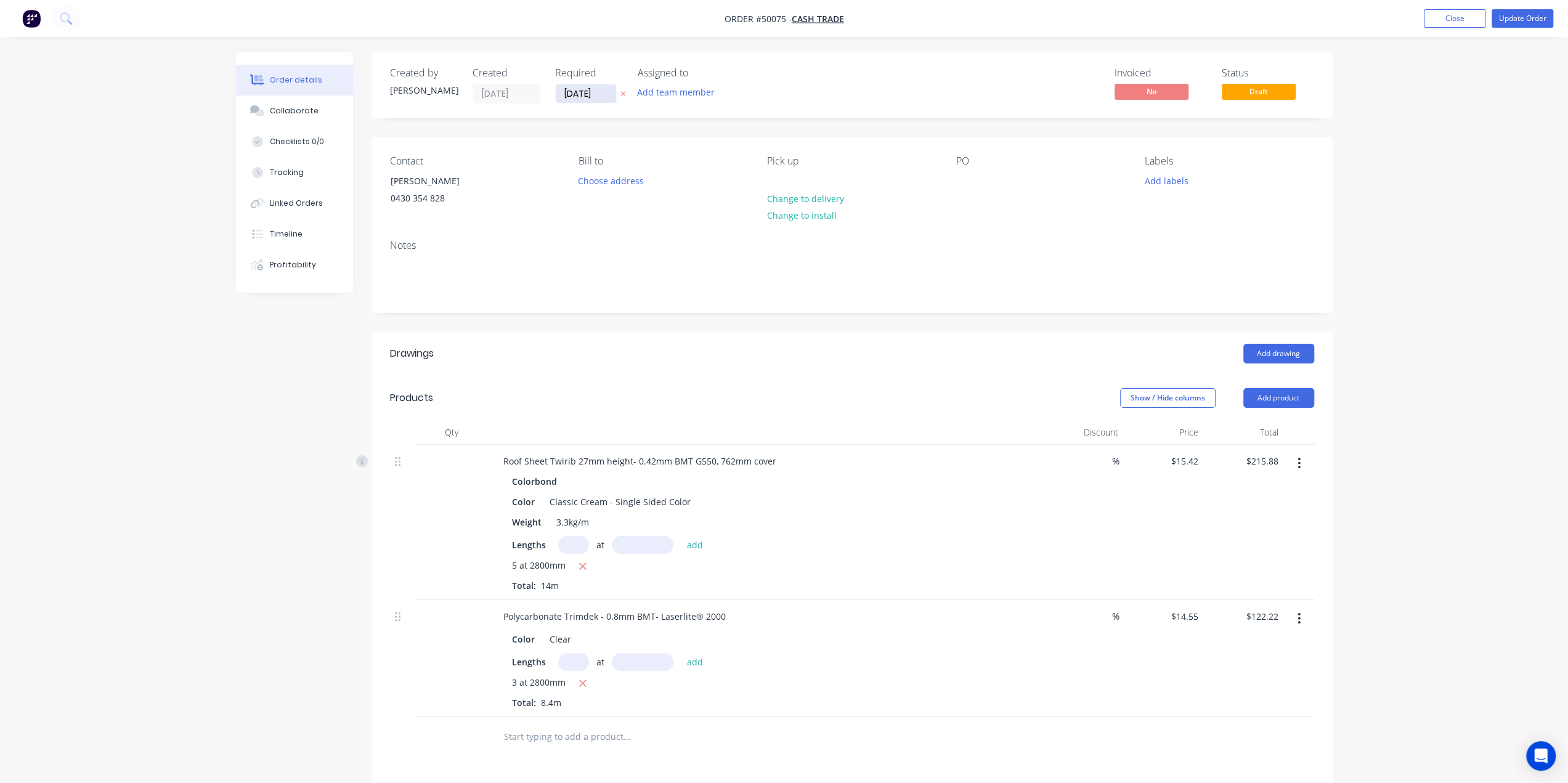
click at [576, 99] on input "07/10/25" at bounding box center [586, 93] width 60 height 18
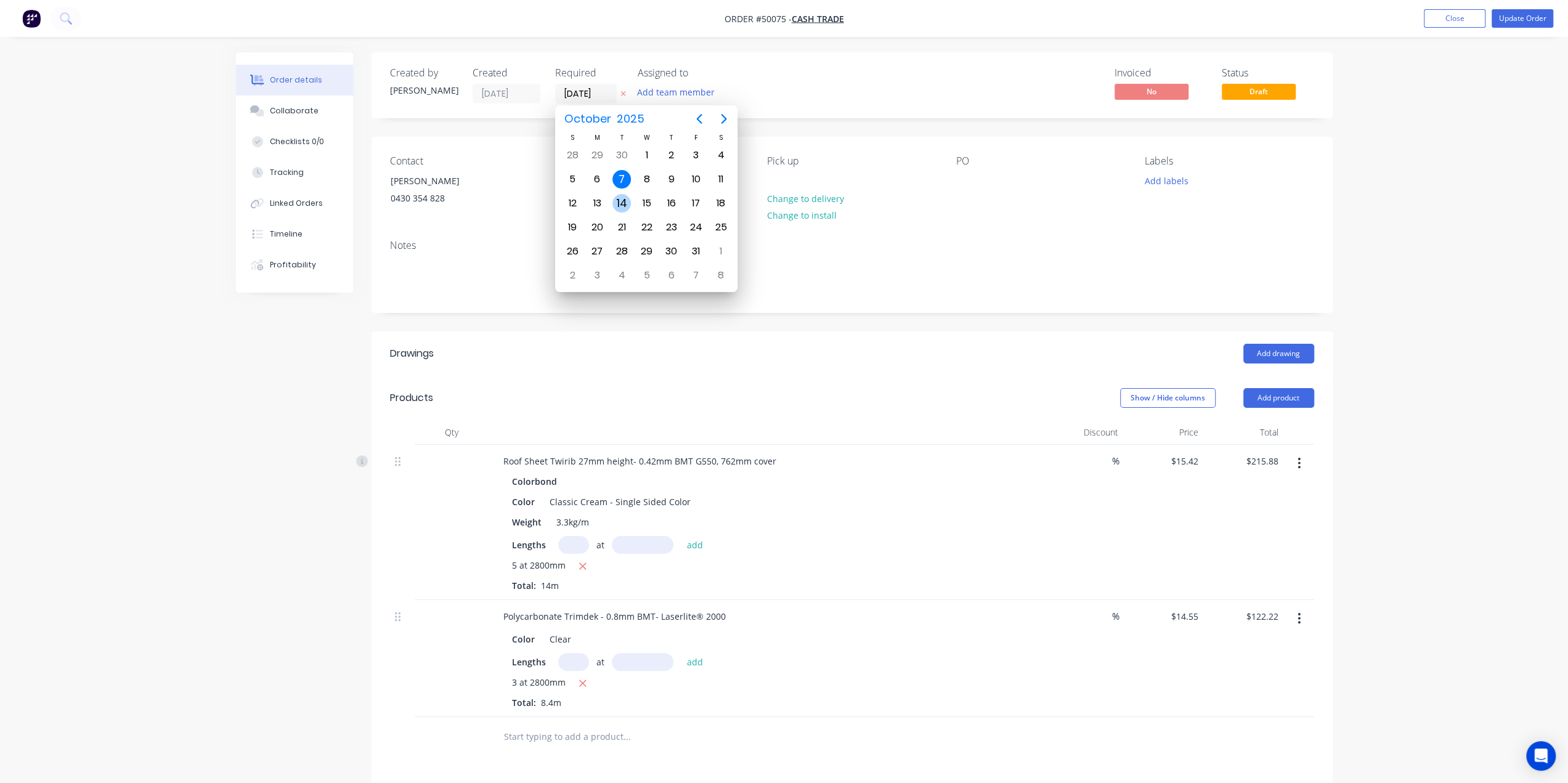
click at [623, 200] on div "14" at bounding box center [621, 203] width 18 height 18
click at [621, 199] on div "14" at bounding box center [620, 203] width 18 height 18
type input "14/10/25"
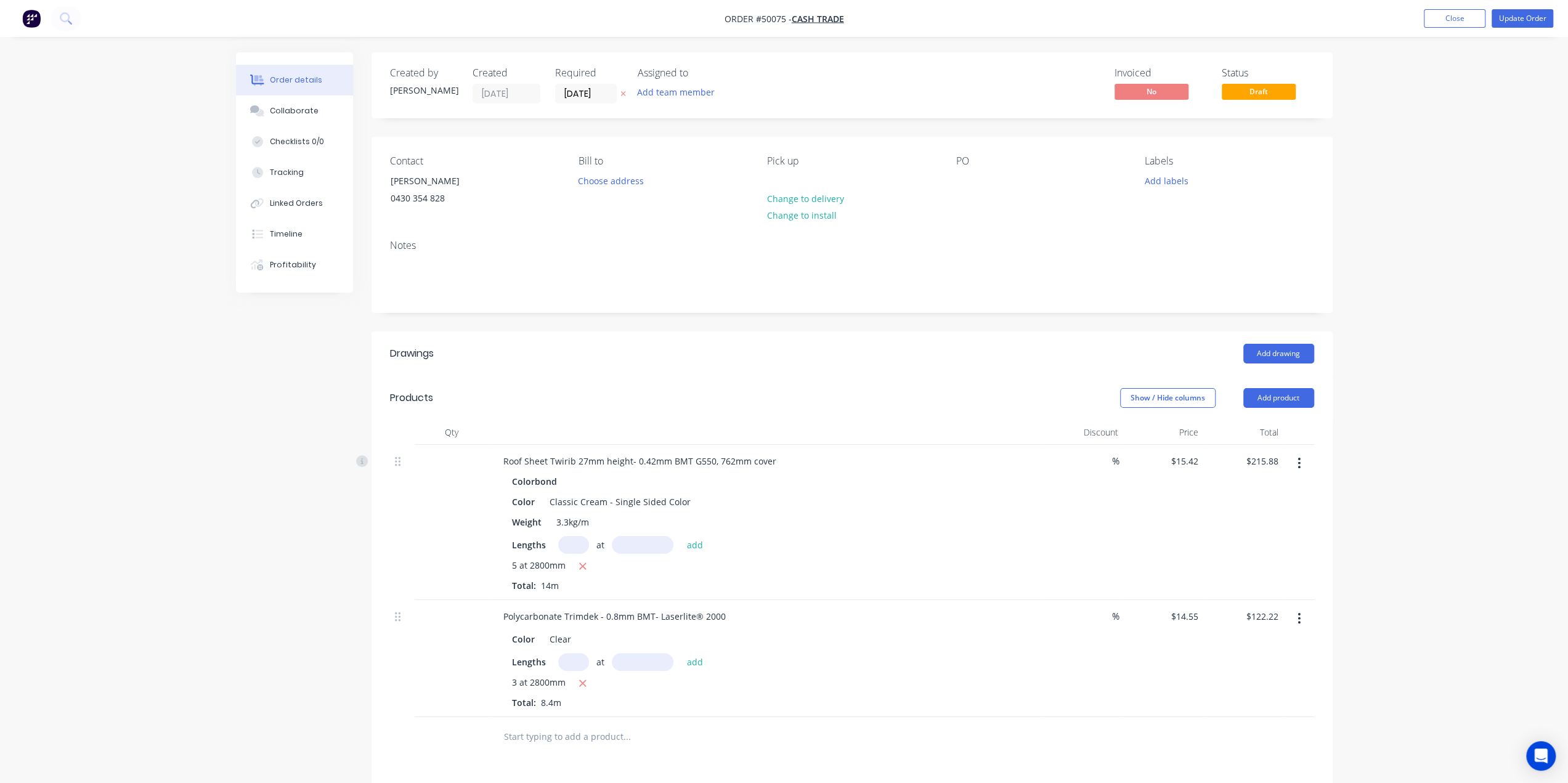
click at [1404, 110] on div "Order details Collaborate Checklists 0/0 Tracking Linked Orders Timeline Profit…" at bounding box center [784, 521] width 1568 height 1044
click at [1523, 21] on button "Update Order" at bounding box center [1522, 18] width 61 height 18
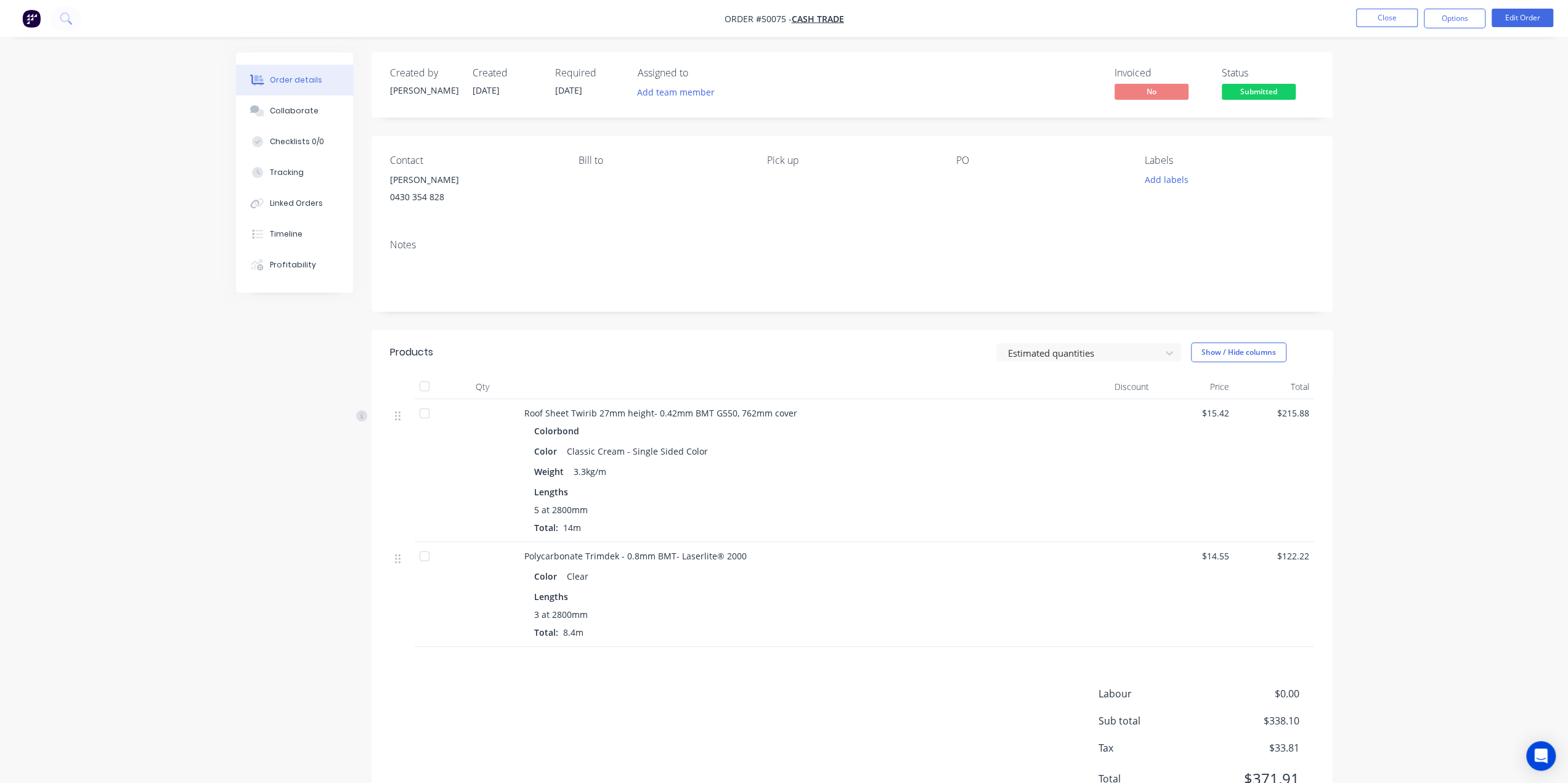
scroll to position [56, 0]
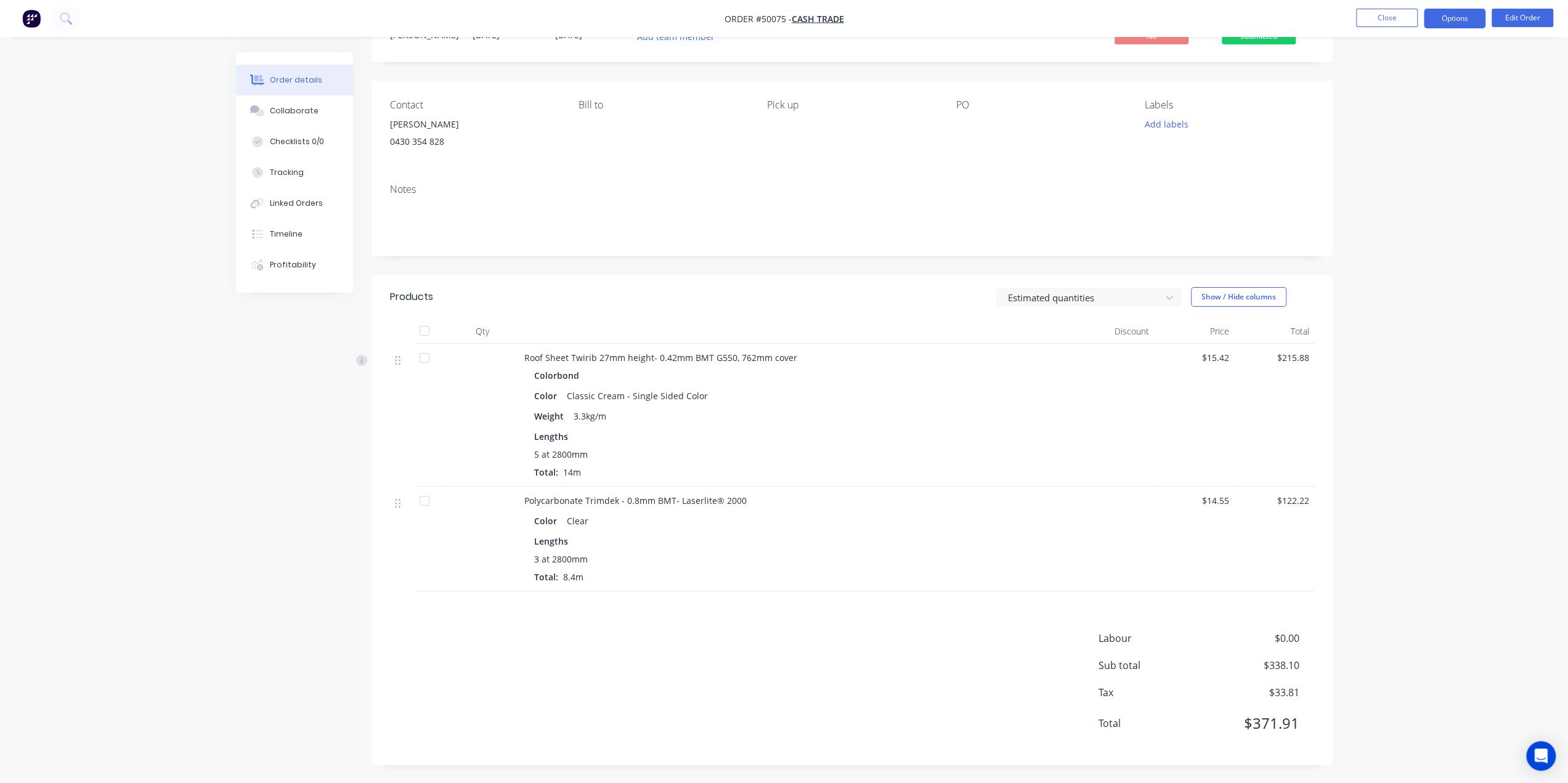
click at [1457, 15] on button "Options" at bounding box center [1454, 18] width 61 height 20
drag, startPoint x: 1391, startPoint y: 153, endPoint x: 1374, endPoint y: 166, distance: 21.4
click at [1391, 153] on div "Work Order" at bounding box center [1418, 149] width 114 height 17
click at [1376, 150] on div "Custom" at bounding box center [1418, 149] width 114 height 17
click at [1385, 124] on div "Without pricing" at bounding box center [1418, 124] width 114 height 17
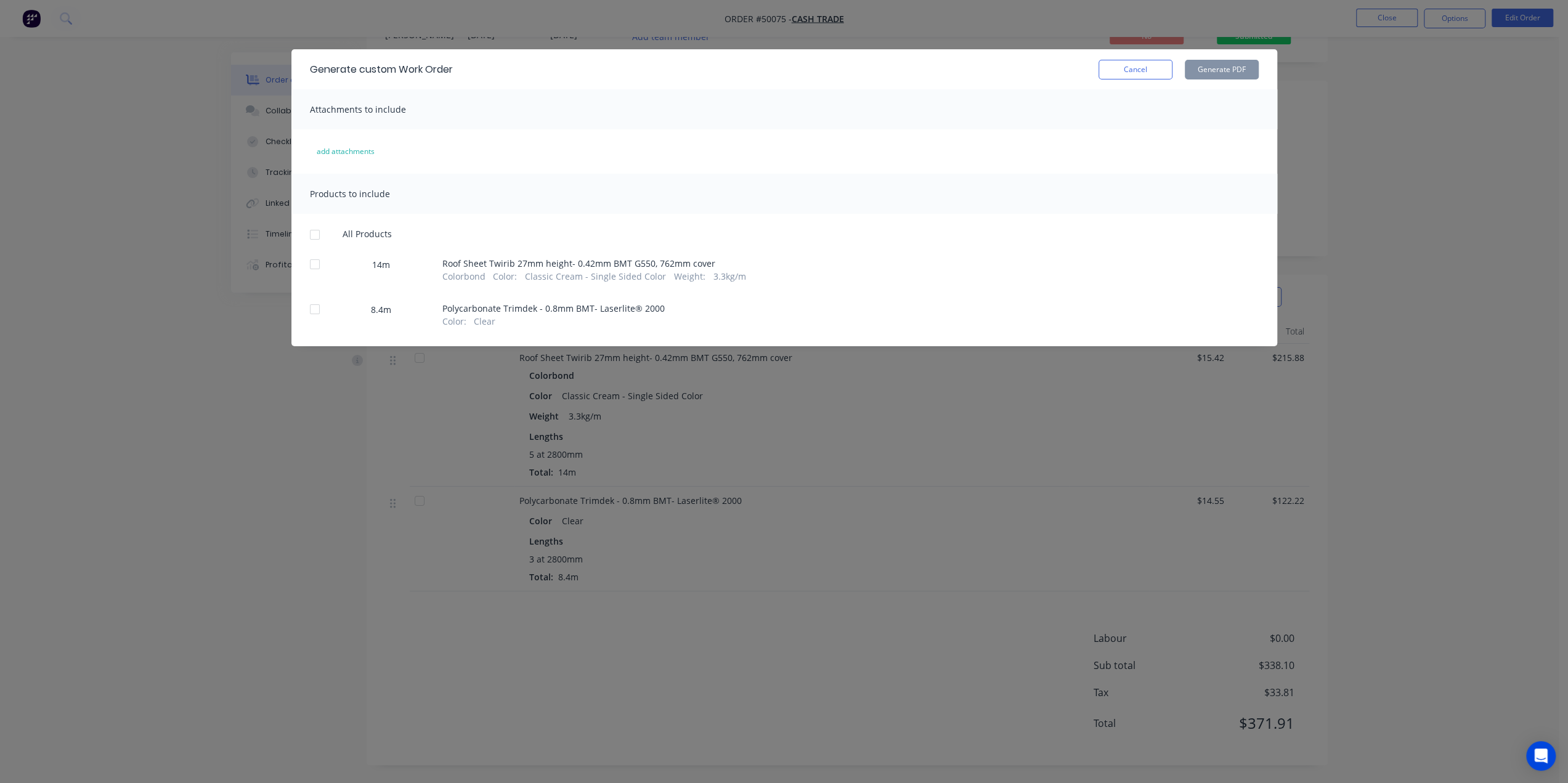
click at [313, 266] on div at bounding box center [314, 264] width 25 height 25
click at [1228, 70] on button "Generate PDF" at bounding box center [1221, 69] width 74 height 20
drag, startPoint x: 1467, startPoint y: 281, endPoint x: 1381, endPoint y: 247, distance: 92.5
click at [1467, 277] on div "Generate custom Work Order Cancel Generate PDF Attachments to include add attac…" at bounding box center [784, 391] width 1568 height 783
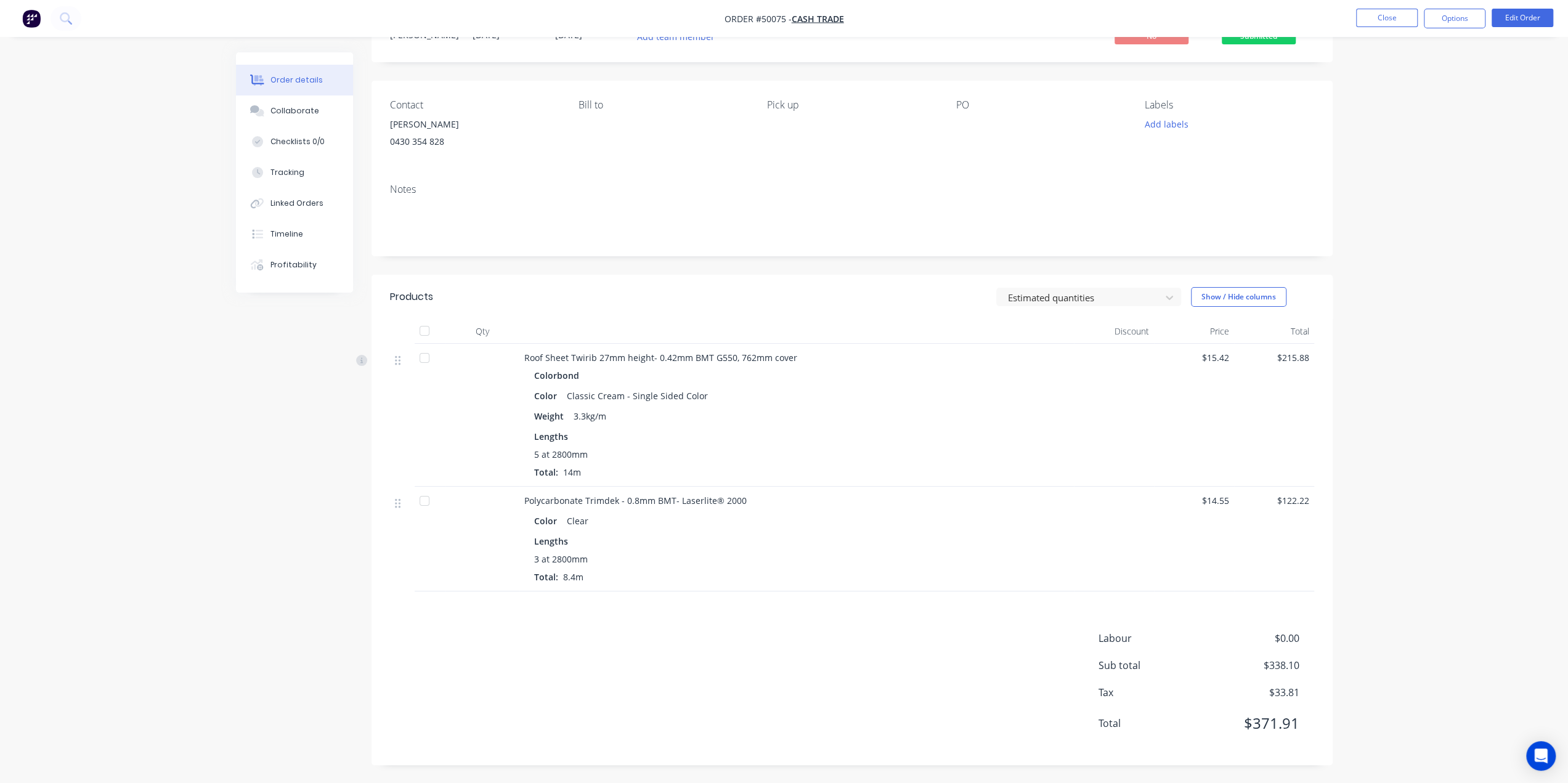
click at [1453, 29] on nav "Order #50075 - Cash Trade Close Options Edit Order" at bounding box center [784, 18] width 1568 height 37
click at [1453, 22] on button "Options" at bounding box center [1454, 18] width 61 height 20
click at [1493, 493] on div "Order details Collaborate Checklists 0/0 Tracking Linked Orders Timeline Profit…" at bounding box center [784, 363] width 1568 height 839
click at [1457, 16] on button "Options" at bounding box center [1454, 18] width 61 height 20
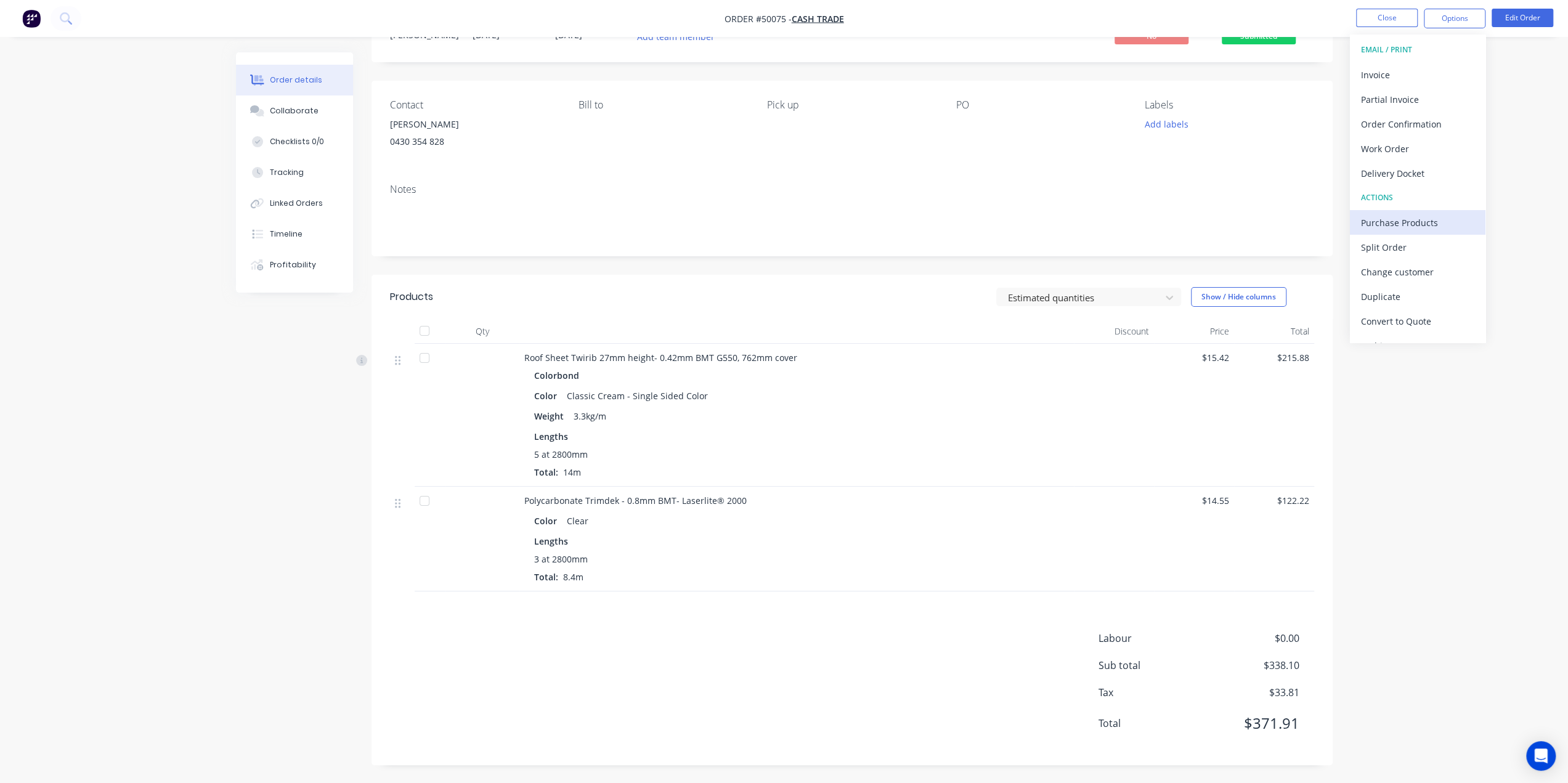
click at [1407, 227] on div "Purchase Products" at bounding box center [1418, 223] width 114 height 17
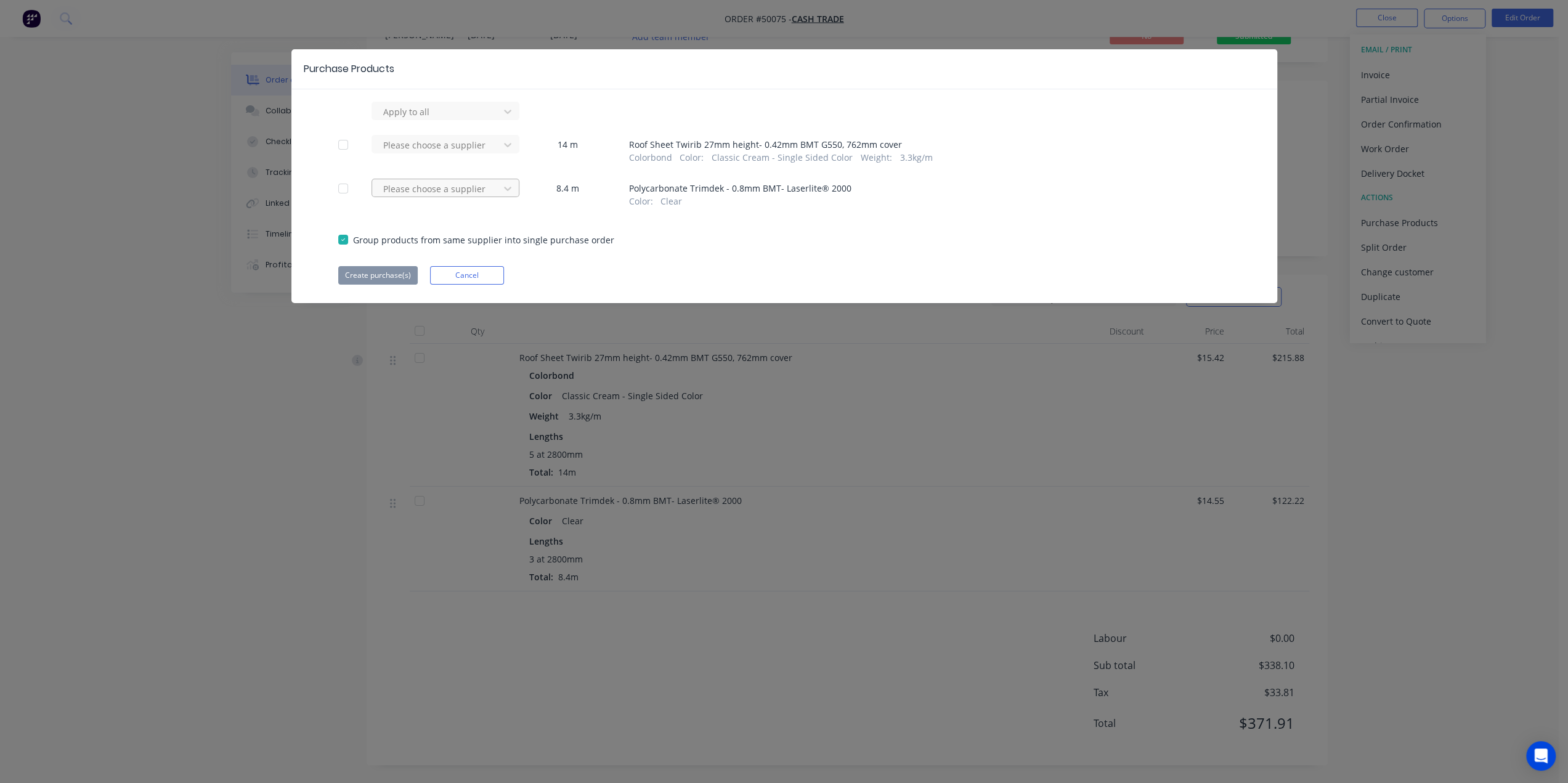
click at [451, 192] on div at bounding box center [437, 188] width 111 height 15
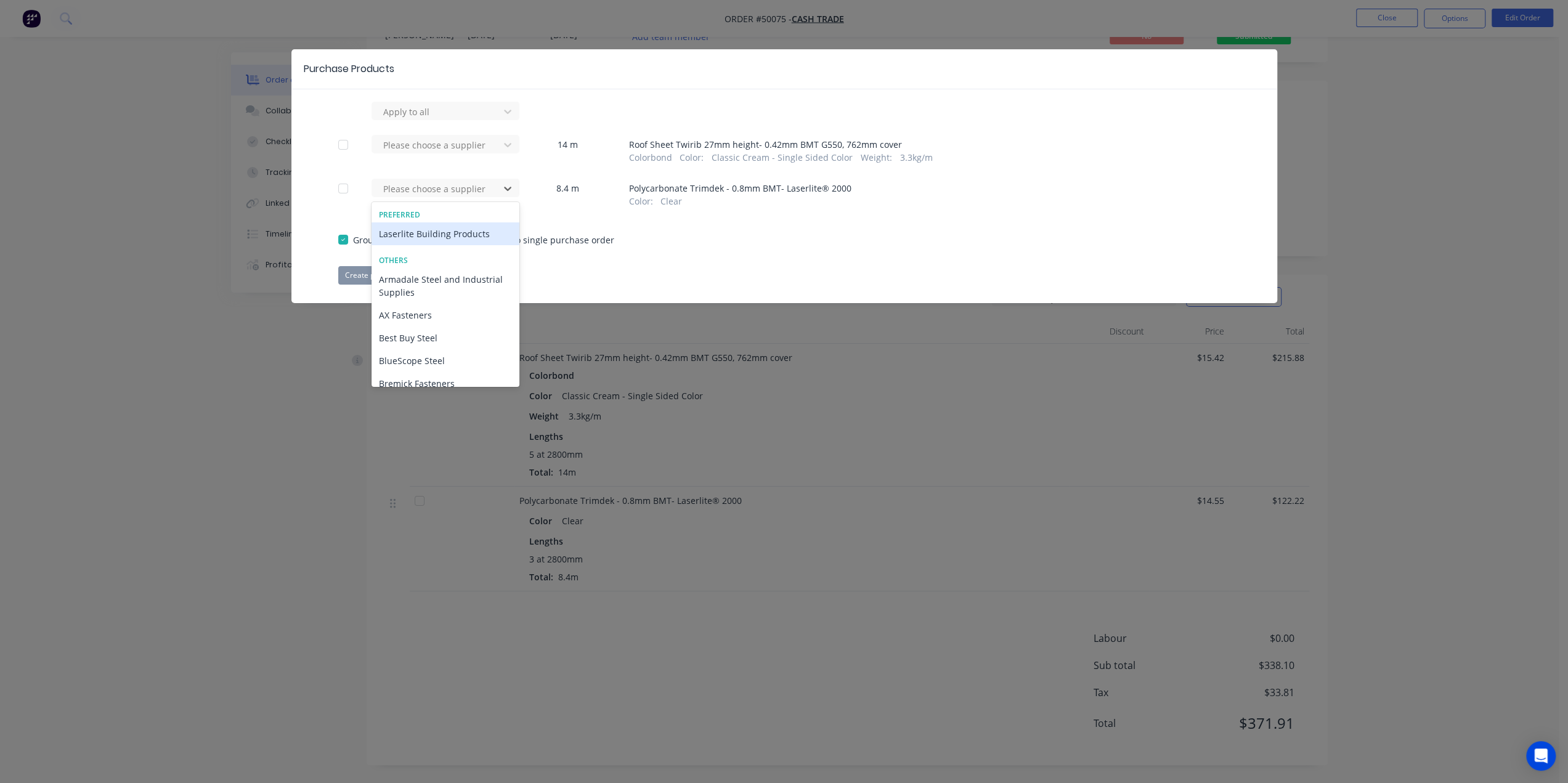
click at [434, 237] on div "Laserlite Building Products" at bounding box center [445, 234] width 148 height 23
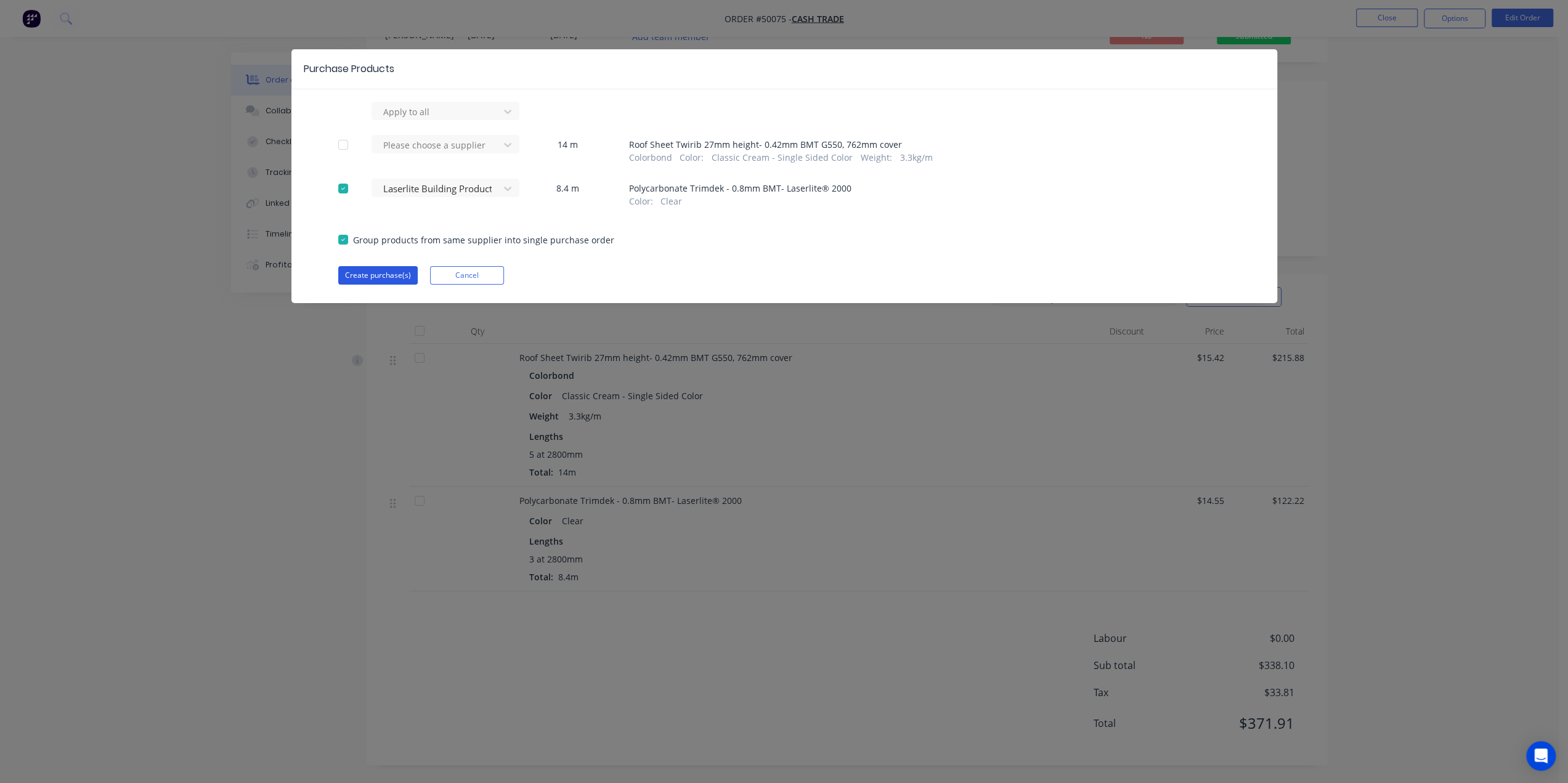
click at [383, 273] on button "Create purchase(s)" at bounding box center [378, 275] width 80 height 18
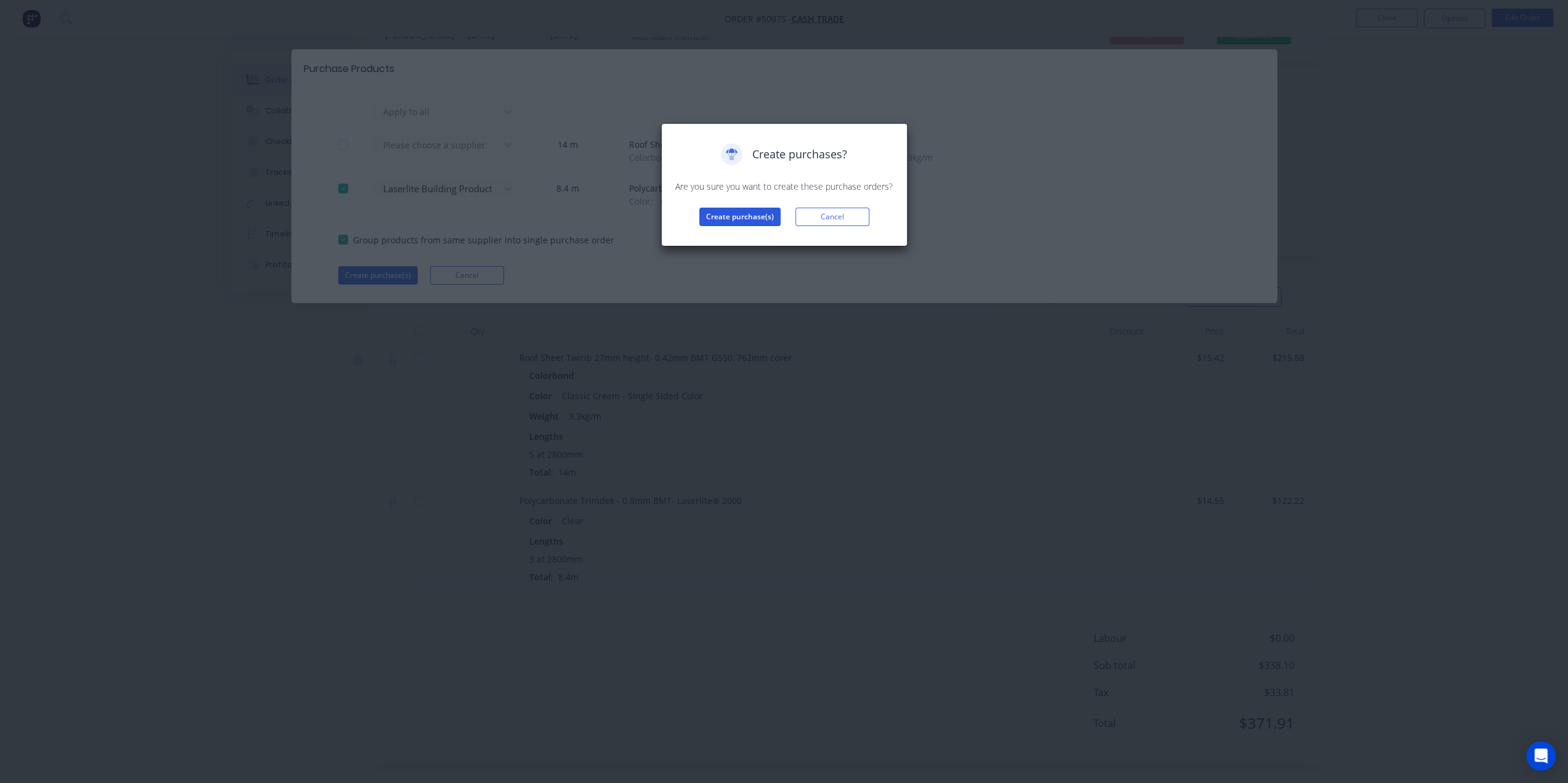
click at [740, 218] on button "Create purchase(s)" at bounding box center [740, 216] width 81 height 18
click at [746, 232] on button "View purchase(s)" at bounding box center [739, 236] width 74 height 18
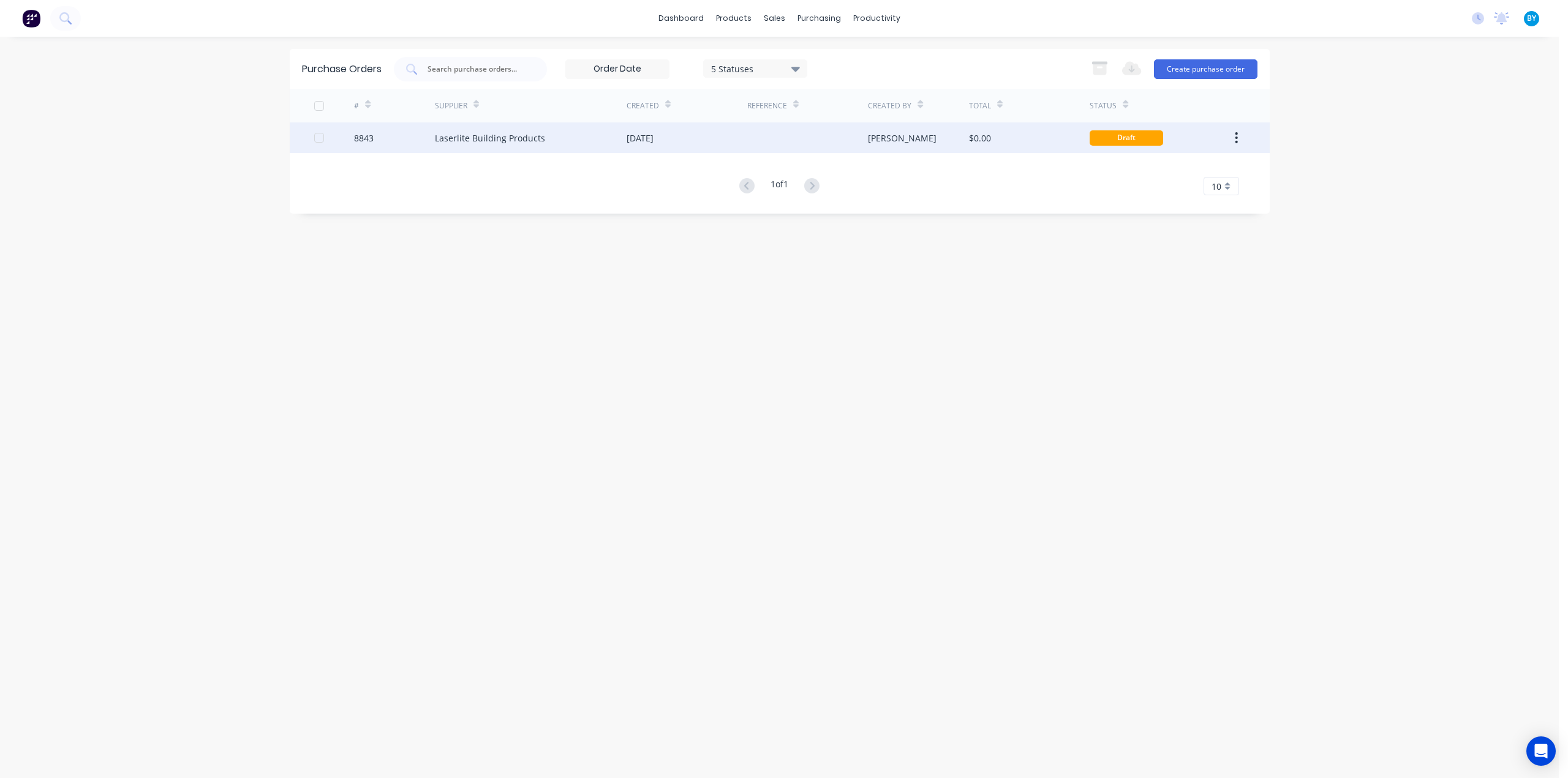
click at [1191, 137] on div "Draft" at bounding box center [1160, 137] width 141 height 31
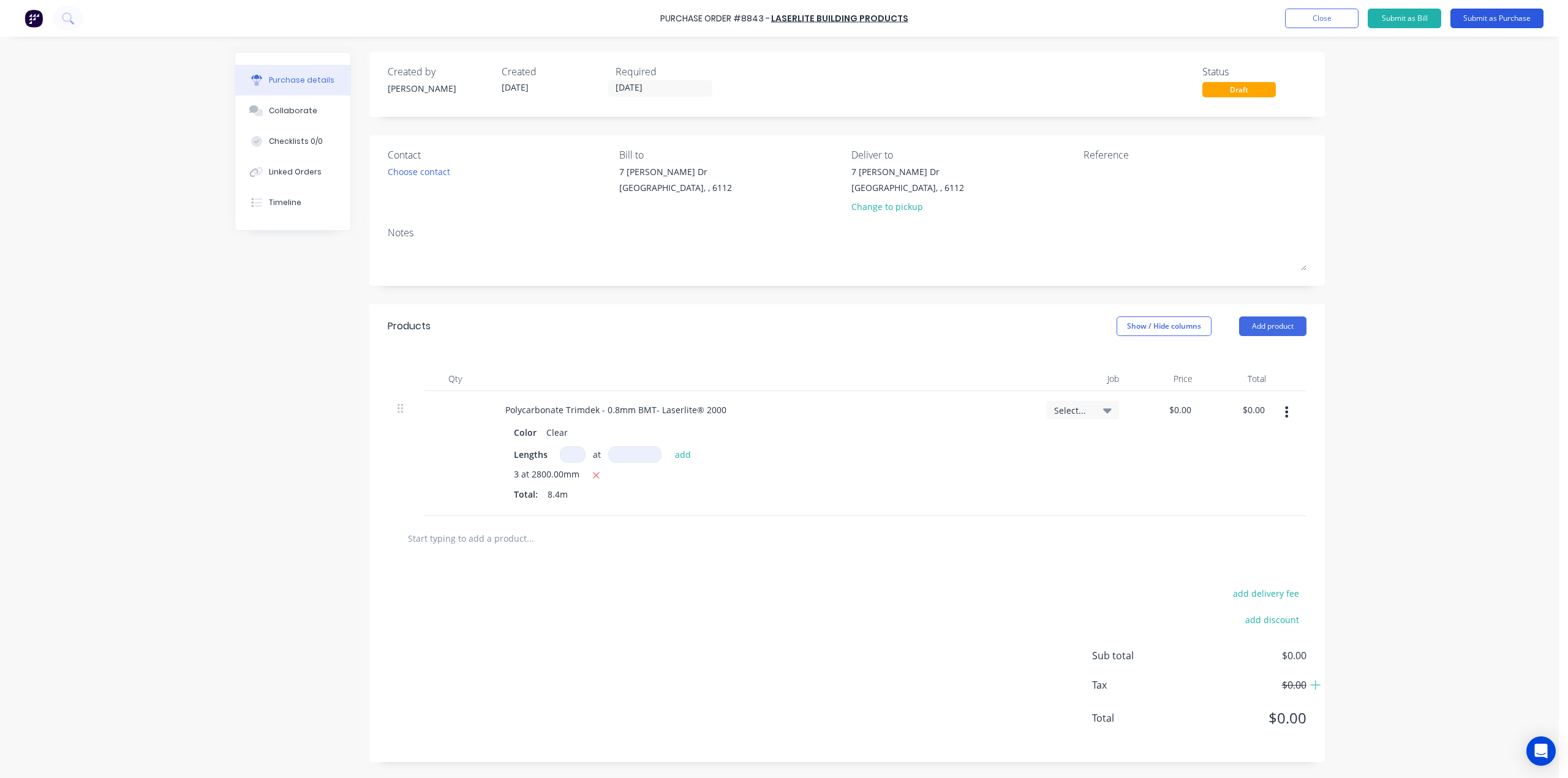
click at [1491, 21] on button "Submit as Purchase" at bounding box center [1497, 18] width 93 height 20
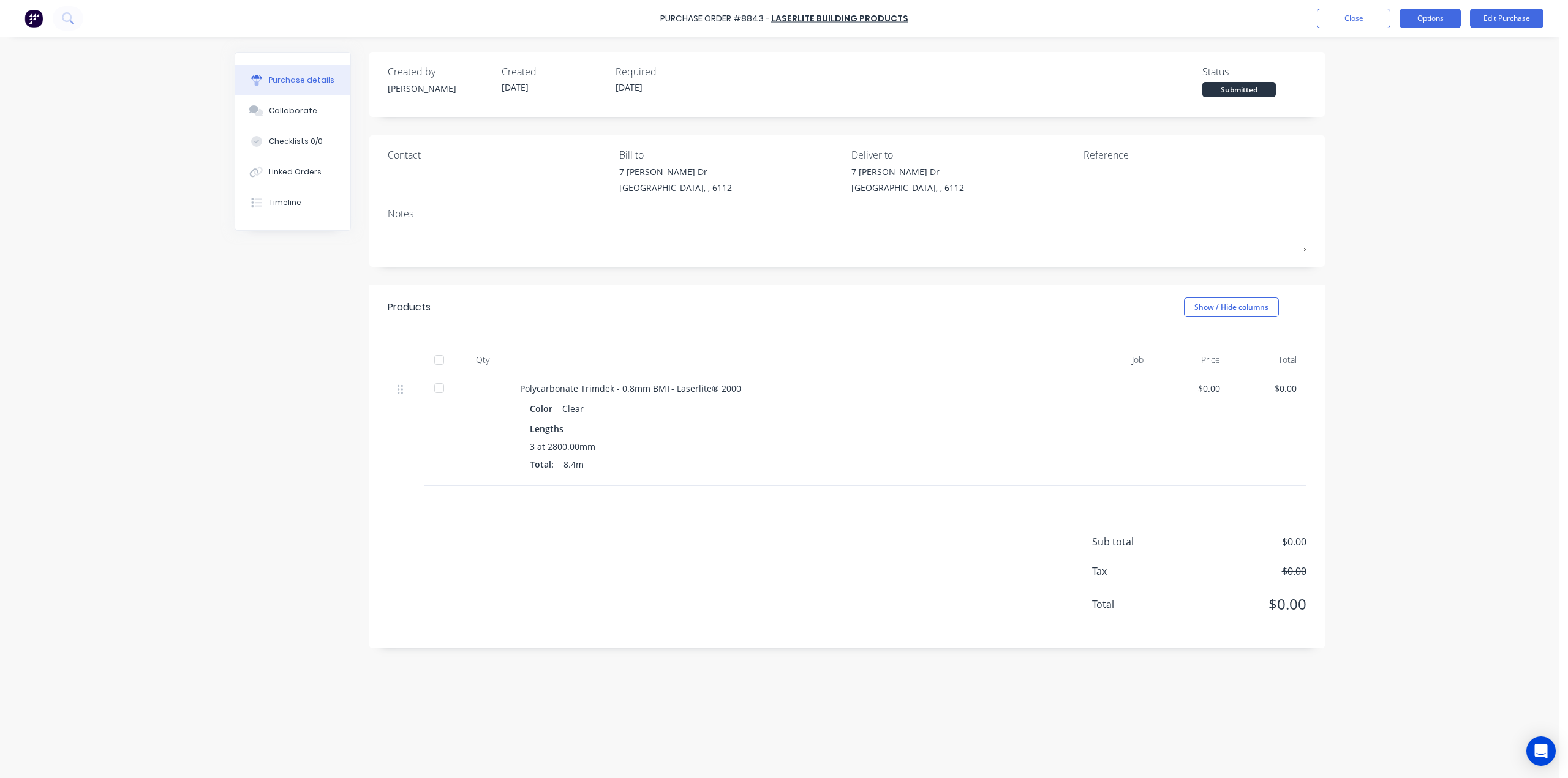
click at [1441, 17] on button "Options" at bounding box center [1430, 18] width 61 height 20
click at [1412, 50] on div "Print / Email" at bounding box center [1402, 50] width 94 height 17
click at [1393, 103] on div "Without pricing" at bounding box center [1402, 99] width 94 height 17
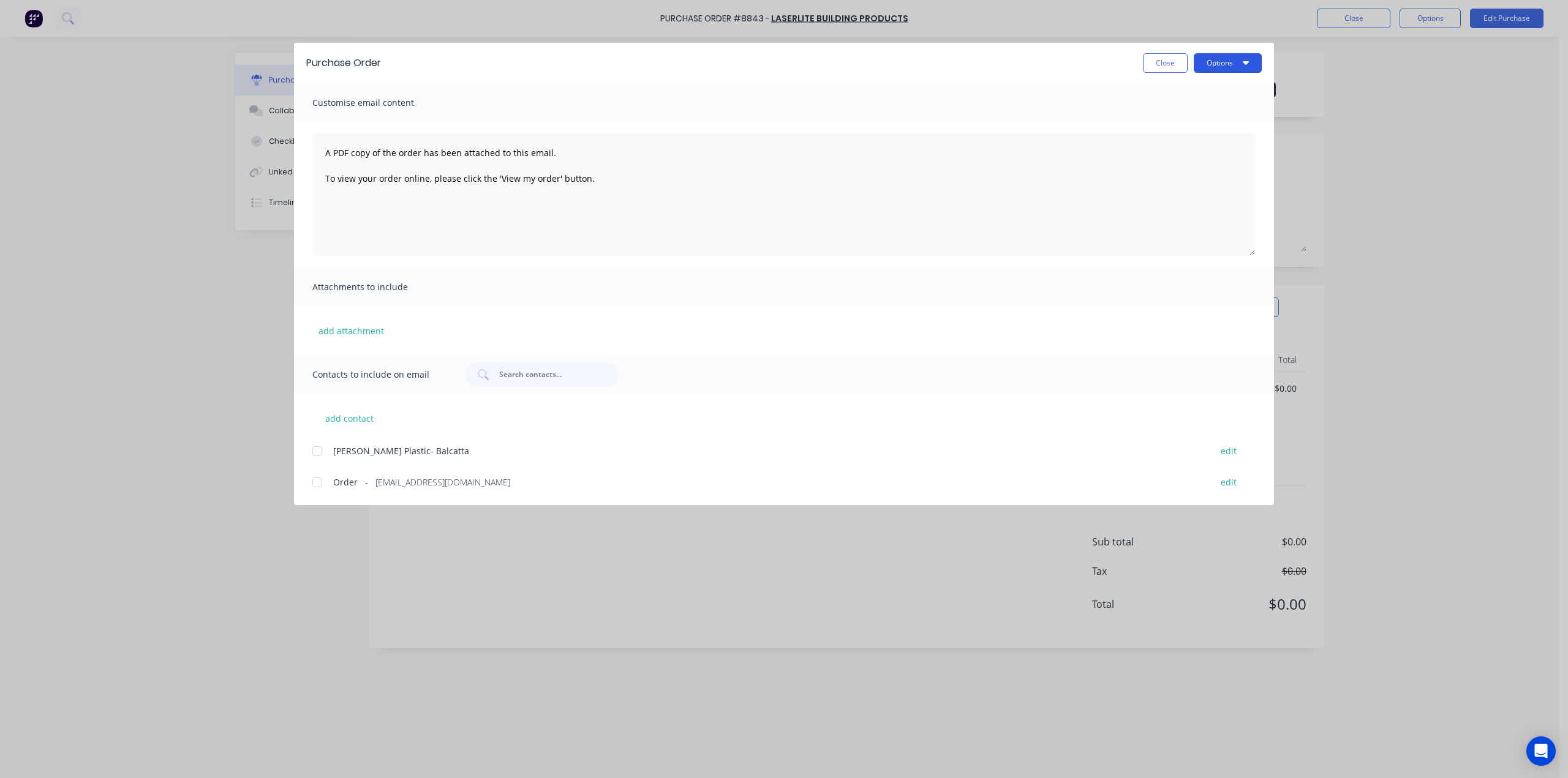
click at [1225, 62] on button "Options" at bounding box center [1227, 62] width 68 height 20
click at [1217, 115] on div "Print" at bounding box center [1203, 118] width 94 height 17
click at [1486, 235] on div "Purchase Order Close Options Customise email content A PDF copy of the order ha…" at bounding box center [784, 389] width 1568 height 778
click at [1178, 54] on button "Close" at bounding box center [1165, 62] width 45 height 20
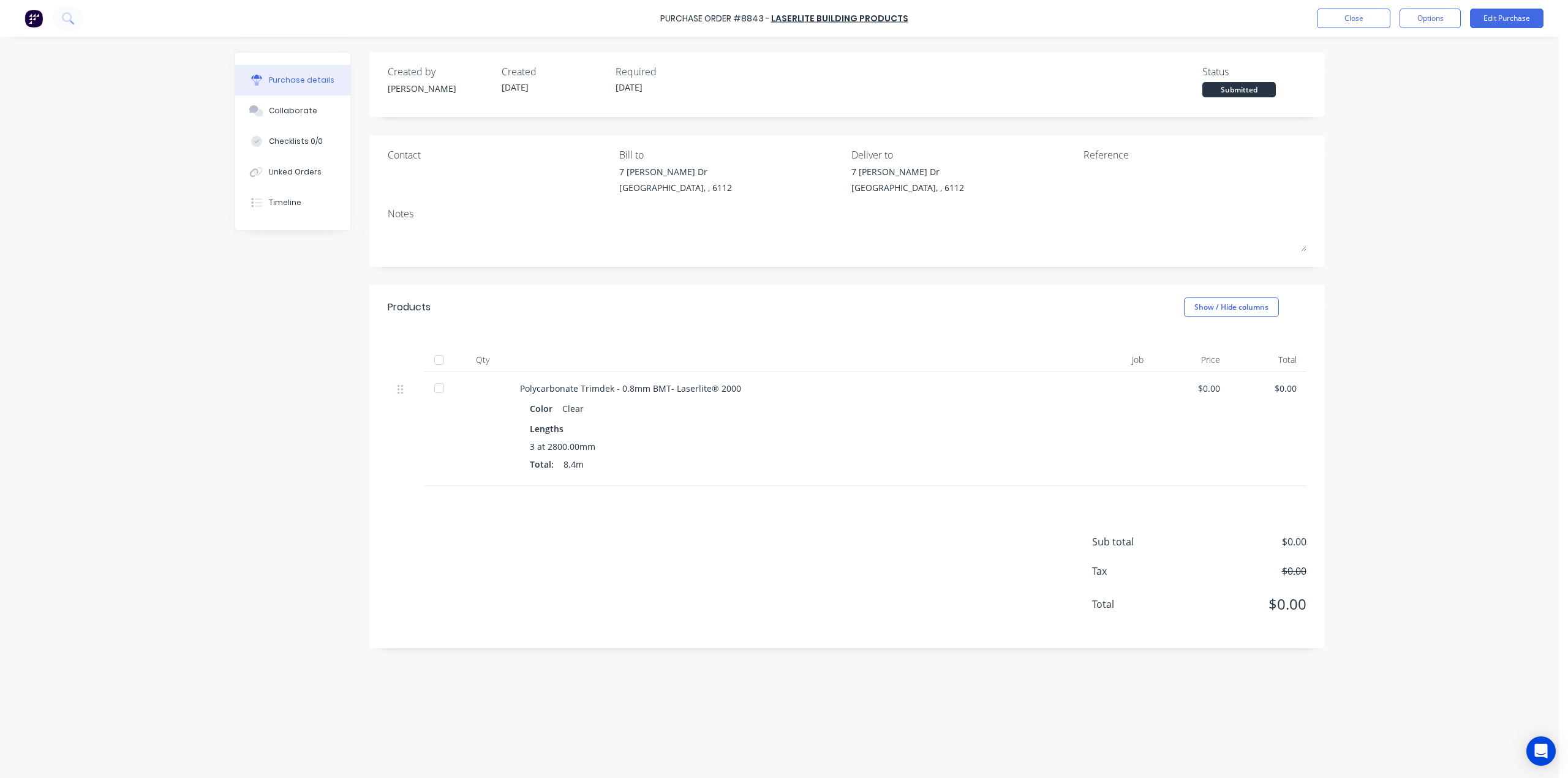
click at [1510, 315] on div "Purchase Order #8843 - Laserlite Building Products Close Options Edit Purchase …" at bounding box center [779, 389] width 1559 height 778
click at [282, 115] on button "Collaborate" at bounding box center [293, 111] width 115 height 31
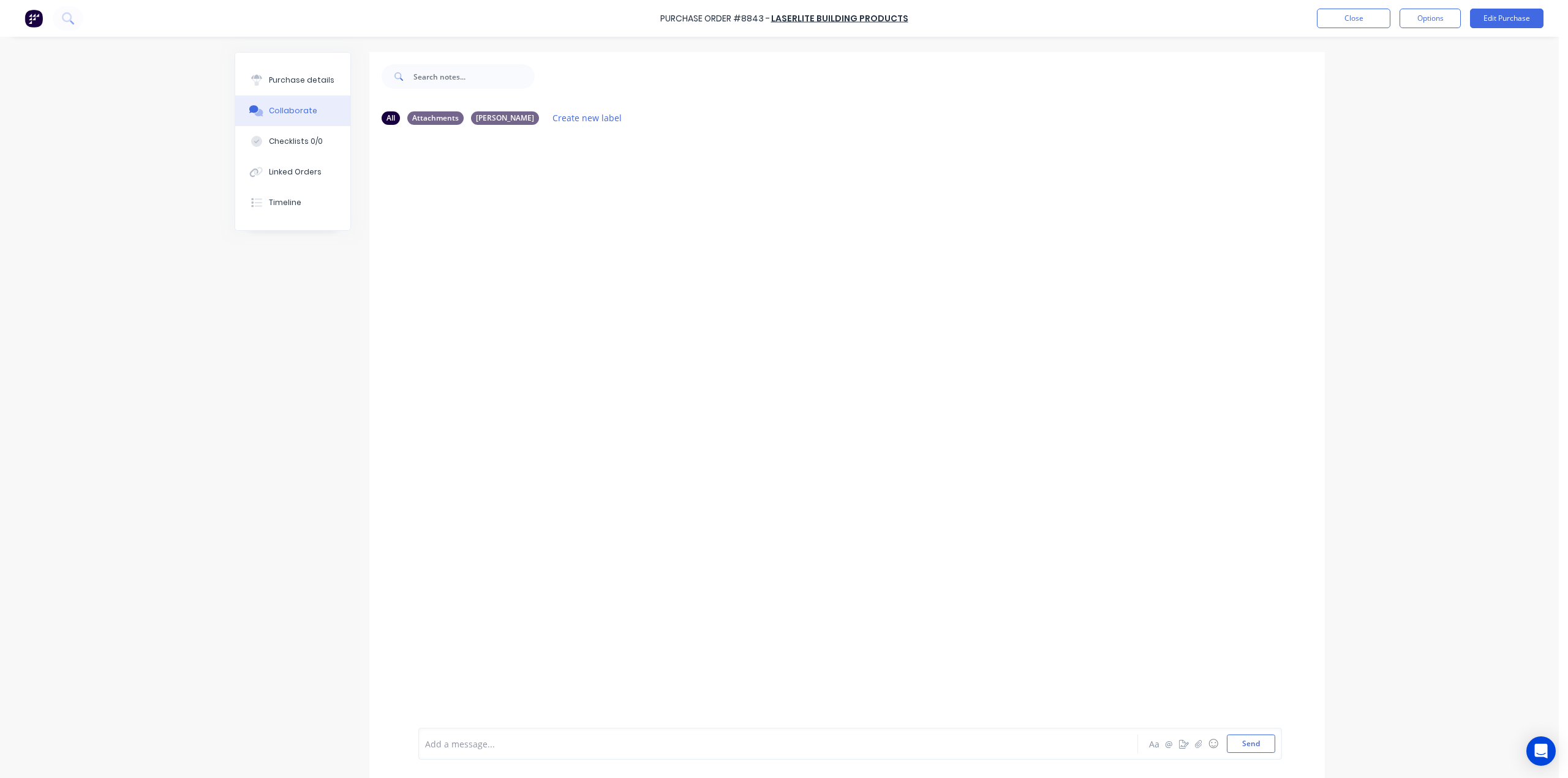
drag, startPoint x: 293, startPoint y: 164, endPoint x: 354, endPoint y: 188, distance: 65.6
click at [292, 167] on button "Linked Orders" at bounding box center [293, 171] width 115 height 31
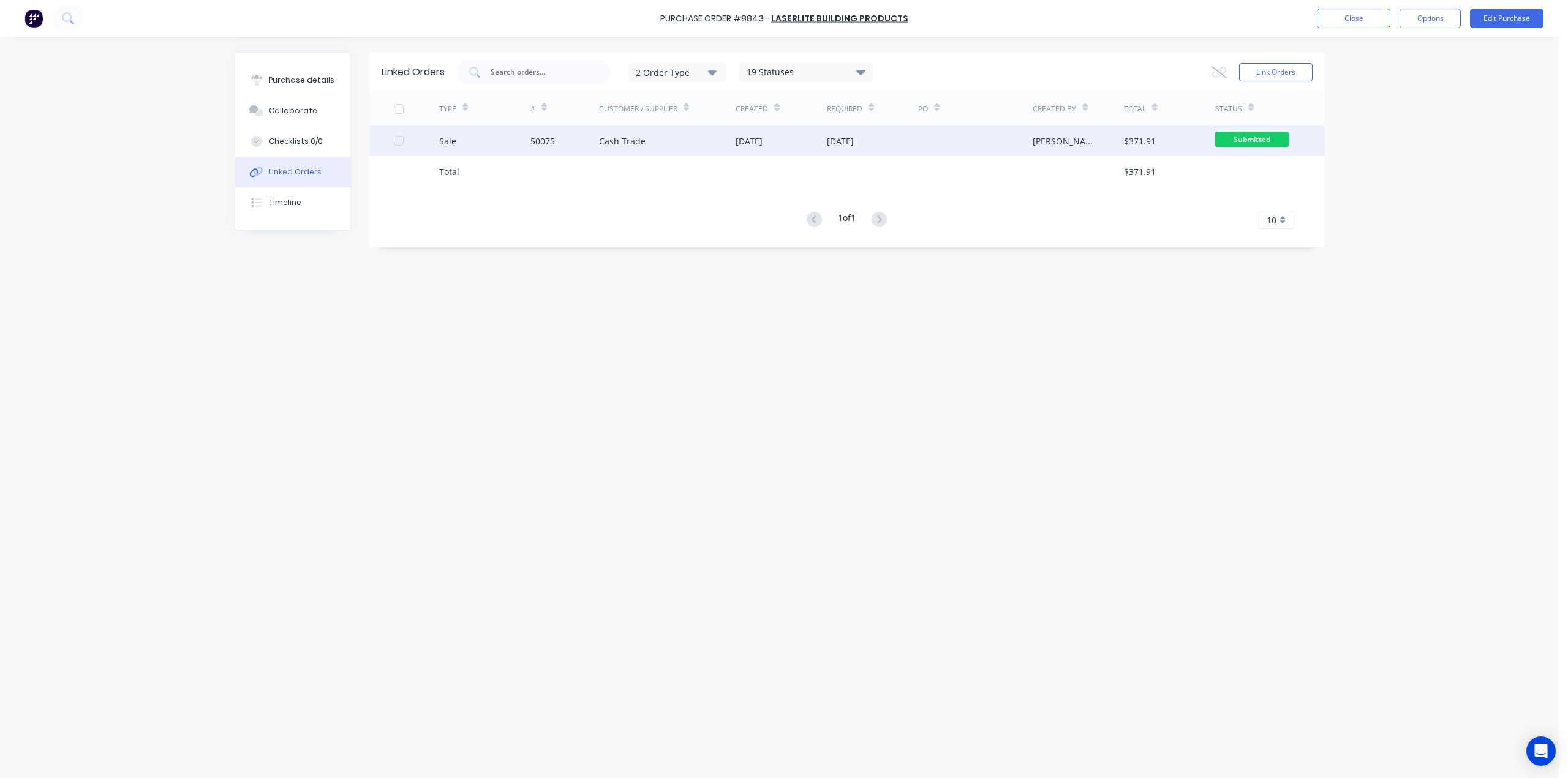
click at [831, 137] on div "14 Oct 2025" at bounding box center [840, 141] width 27 height 13
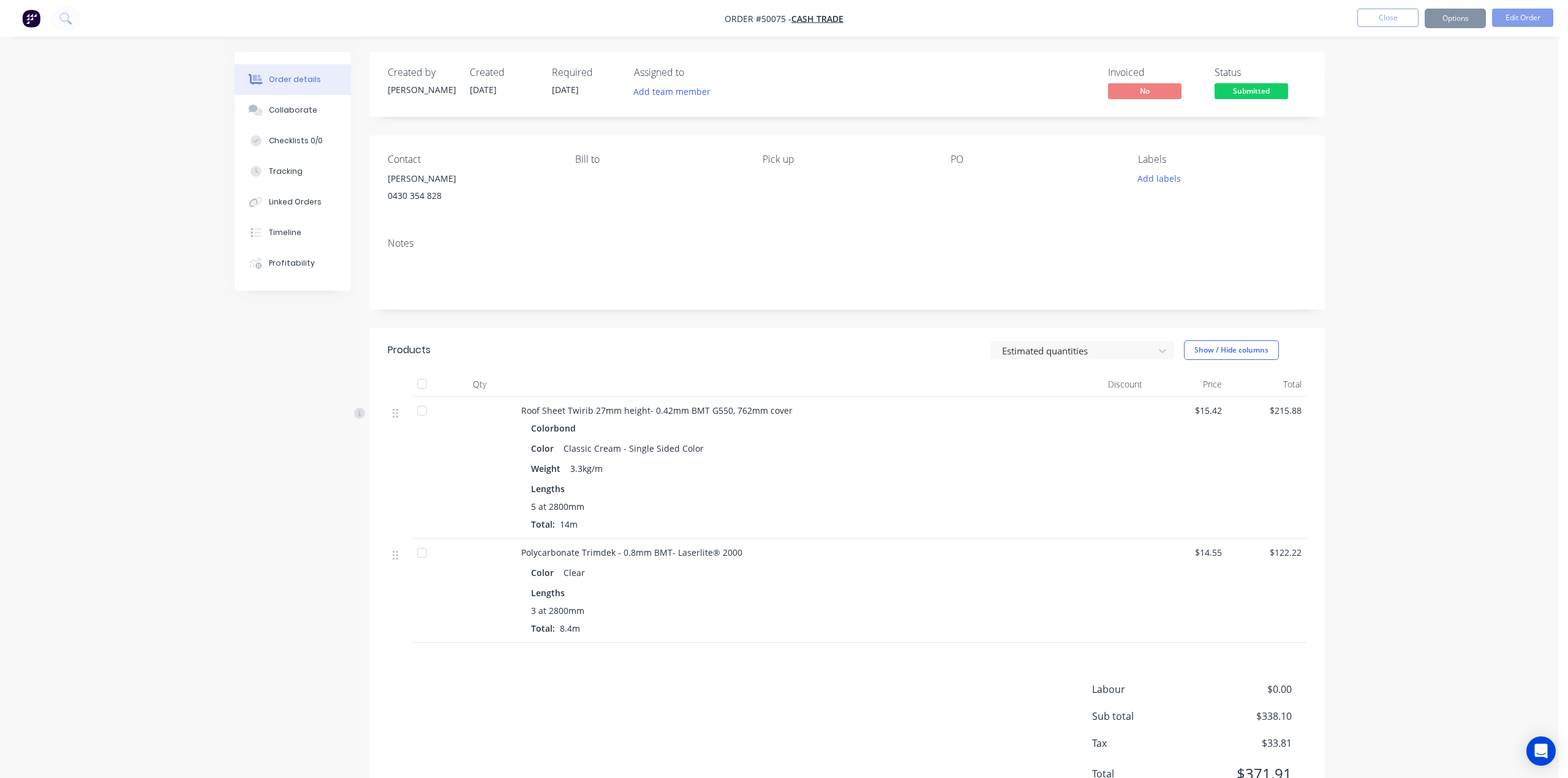
click at [1348, 260] on div "Order details Collaborate Checklists 0/0 Tracking Linked Orders Timeline Profit…" at bounding box center [779, 416] width 1559 height 833
click at [1449, 21] on button "Options" at bounding box center [1446, 18] width 61 height 20
click at [1405, 170] on div "Delivery Docket" at bounding box center [1409, 172] width 113 height 17
drag, startPoint x: 1412, startPoint y: 124, endPoint x: 1403, endPoint y: 133, distance: 12.7
click at [1412, 124] on div "Without pricing" at bounding box center [1409, 123] width 113 height 17
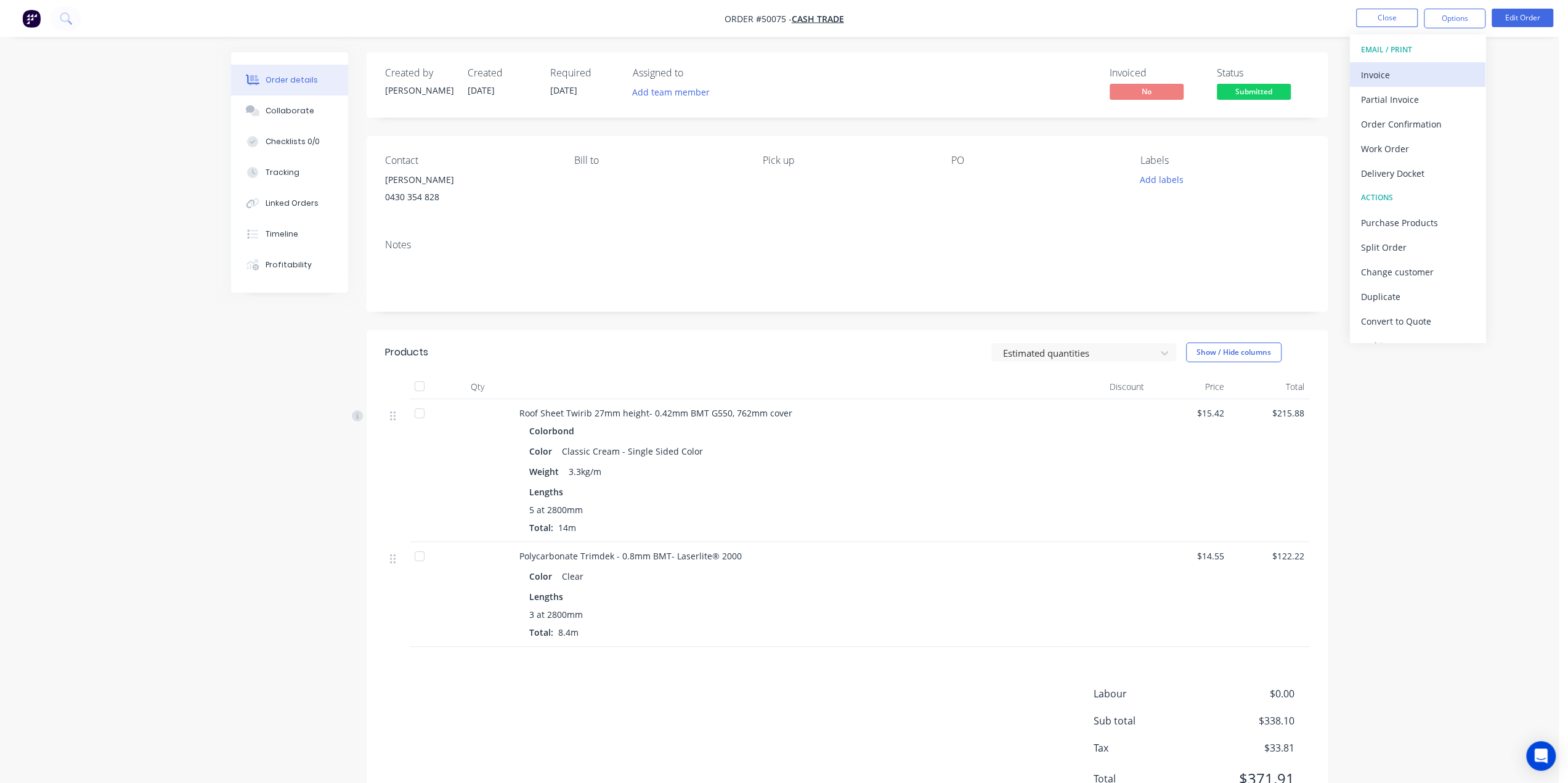
click at [1397, 76] on div "Invoice" at bounding box center [1418, 75] width 114 height 17
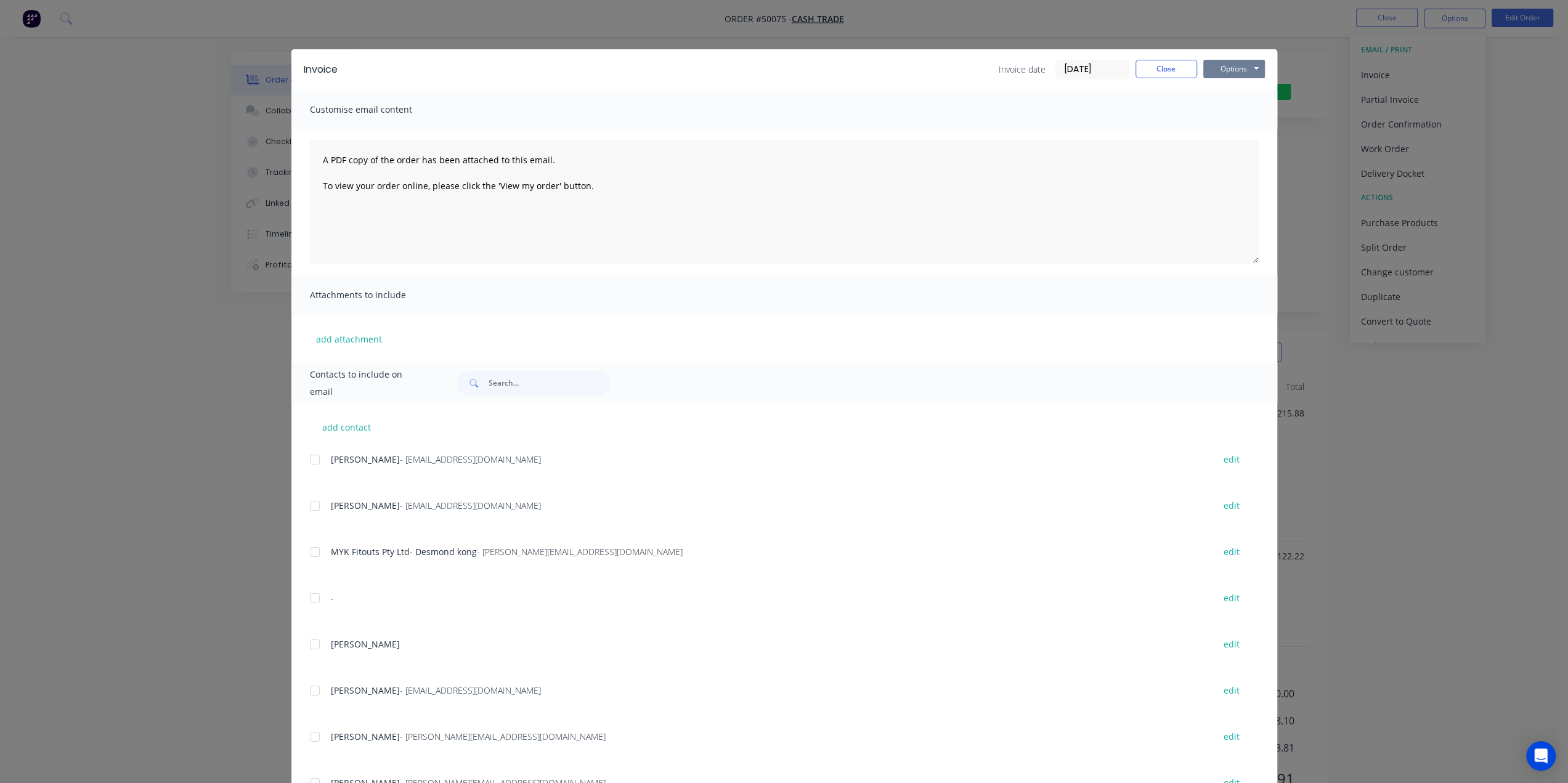
click at [1234, 77] on button "Options" at bounding box center [1233, 68] width 61 height 18
click at [1232, 114] on button "Print" at bounding box center [1242, 111] width 79 height 21
drag, startPoint x: 1481, startPoint y: 513, endPoint x: 584, endPoint y: 770, distance: 933.1
click at [1480, 513] on div "Invoice Invoice date 07/10/25 Close Options Preview Print Email Customise email…" at bounding box center [784, 391] width 1568 height 783
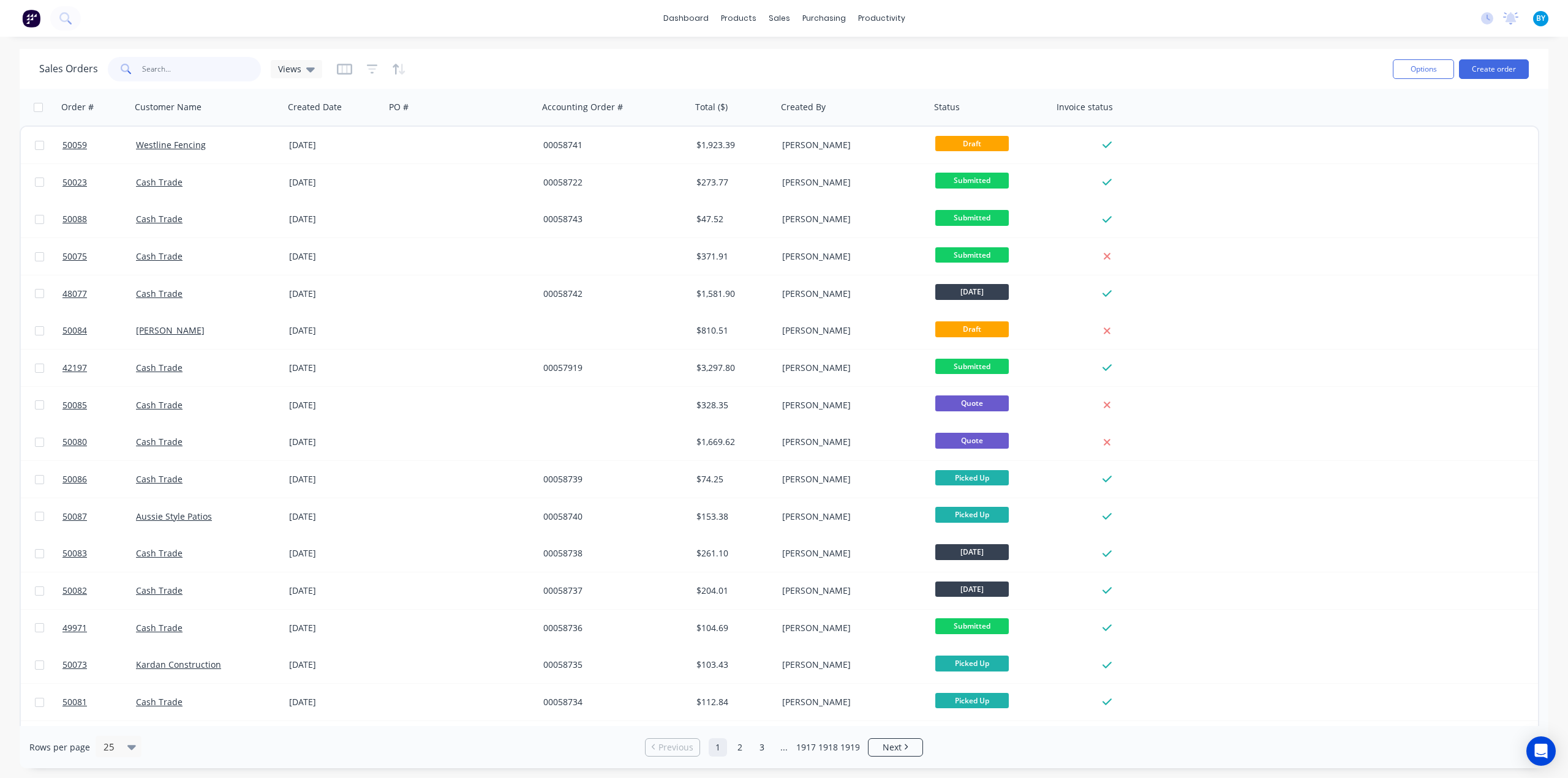
click at [207, 77] on input "text" at bounding box center [202, 69] width 119 height 24
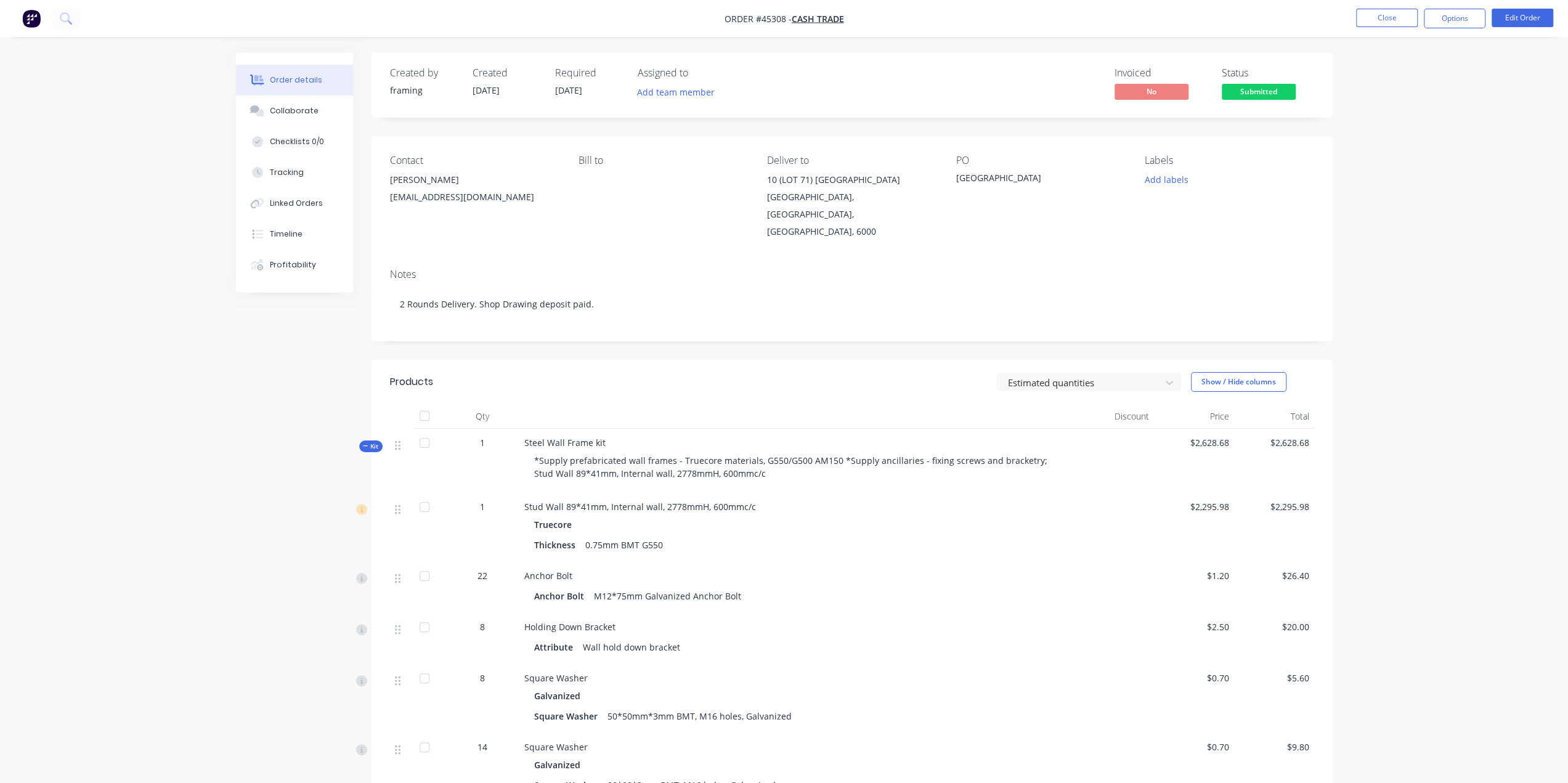
click at [774, 312] on div "Notes 2 Rounds Delivery. Shop Drawing deposit paid." at bounding box center [852, 300] width 961 height 83
drag, startPoint x: 765, startPoint y: 181, endPoint x: 821, endPoint y: 204, distance: 60.5
click at [821, 204] on div "Contact Chun Haw hyew@salimleearchitects.com.au Bill to Deliver to 10 (LOT 71) …" at bounding box center [852, 197] width 961 height 122
copy div "10 (LOT 71) Coalesce Lane Shenton Park"
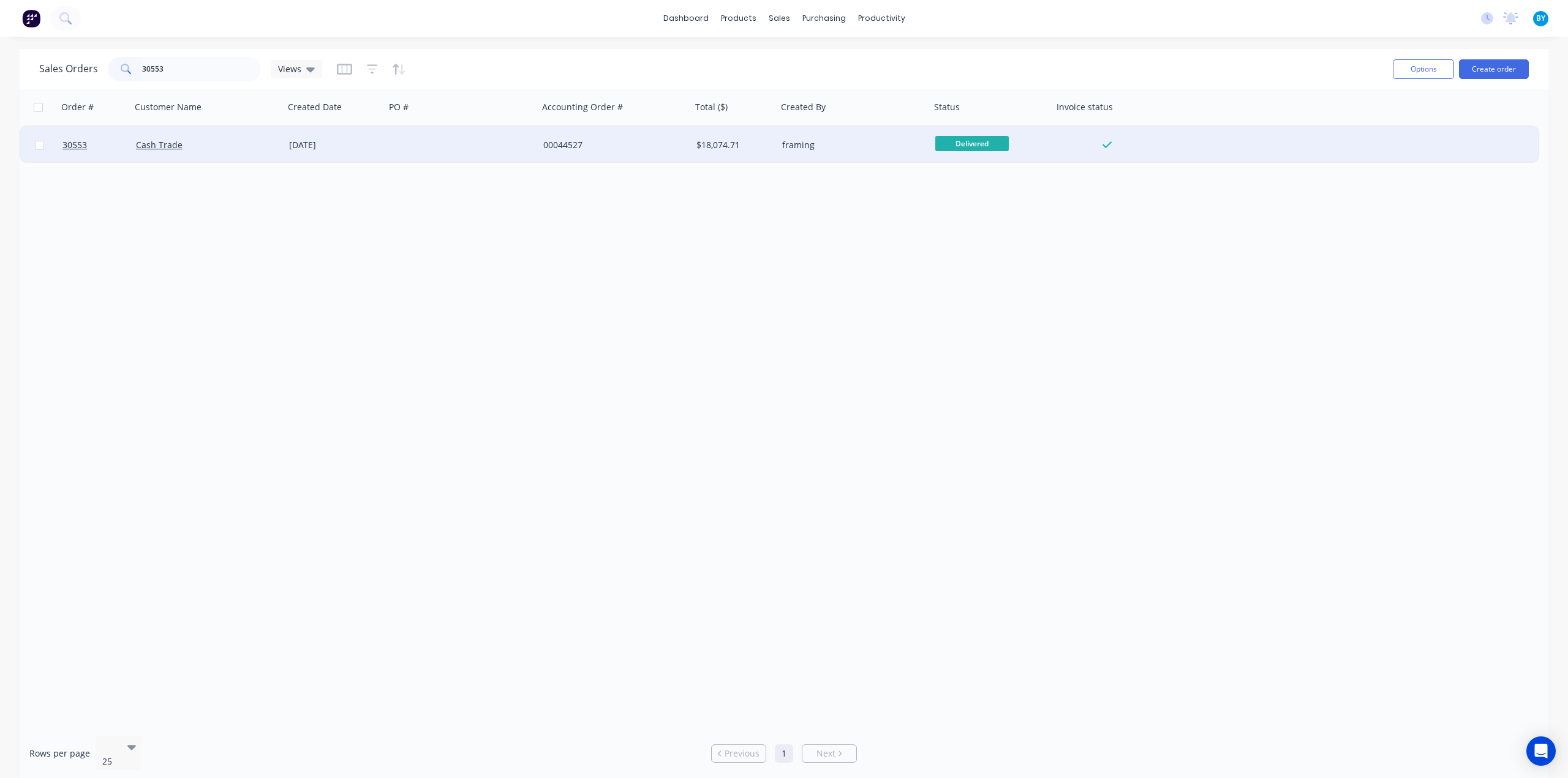
type input "30553"
click at [442, 135] on div at bounding box center [462, 145] width 153 height 36
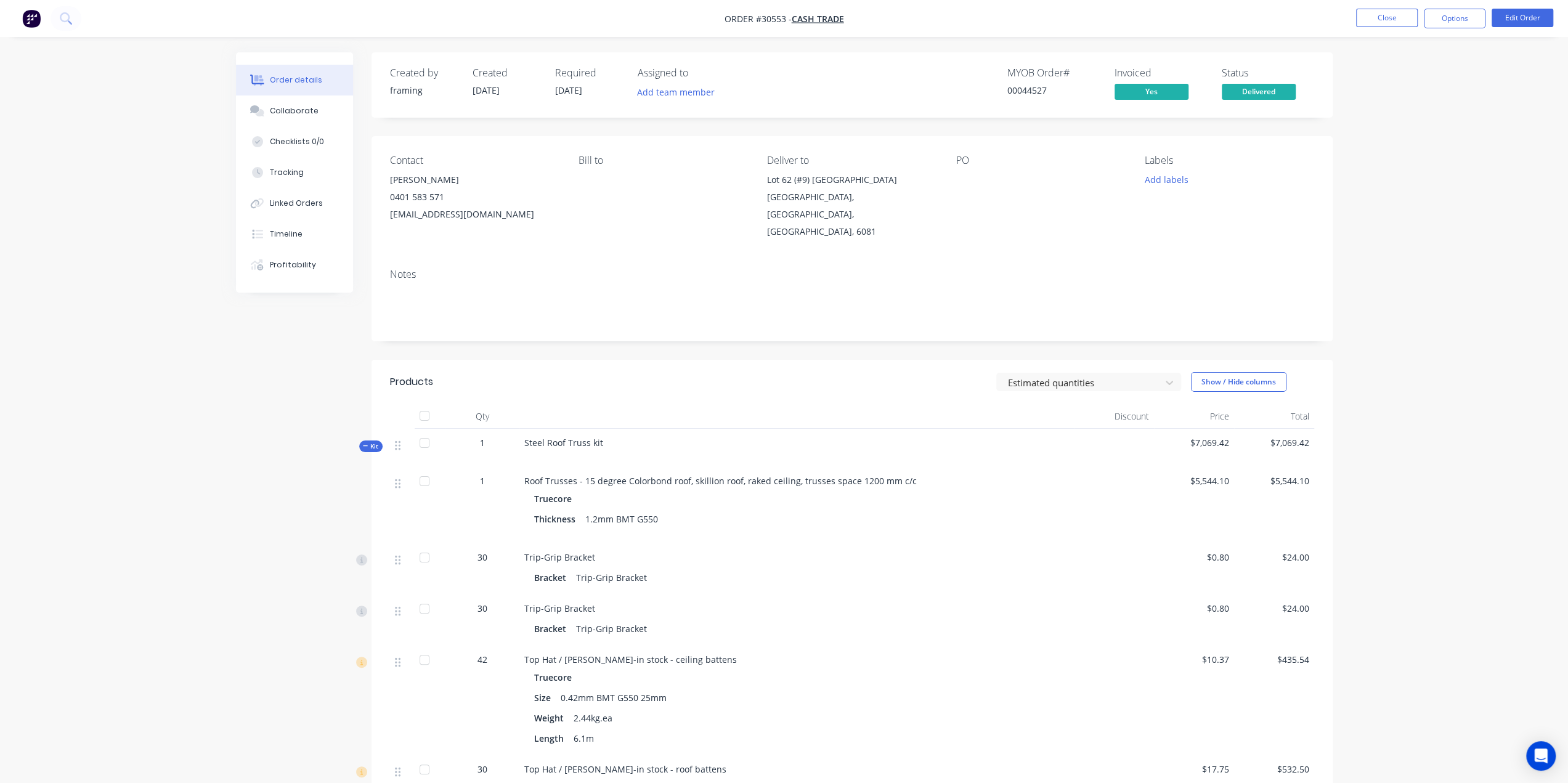
click at [876, 324] on div "Notes" at bounding box center [852, 300] width 961 height 83
drag, startPoint x: 381, startPoint y: 182, endPoint x: 495, endPoint y: 188, distance: 114.2
click at [483, 184] on div "Contact [PERSON_NAME] [PHONE_NUMBER] [EMAIL_ADDRESS][DOMAIN_NAME] Bill to Deliv…" at bounding box center [852, 197] width 961 height 122
copy div "[PERSON_NAME]"
